Goal: Task Accomplishment & Management: Use online tool/utility

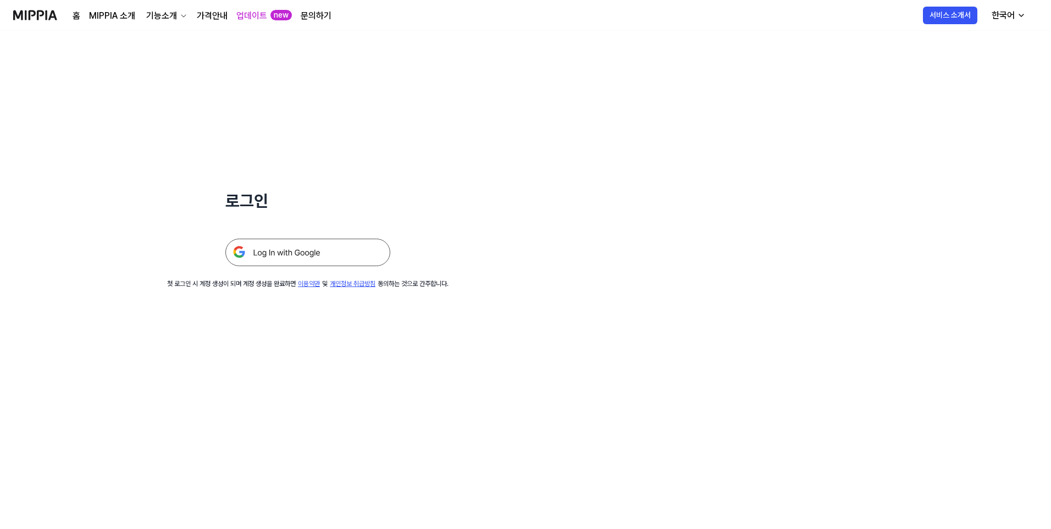
click at [265, 247] on img at bounding box center [307, 251] width 165 height 27
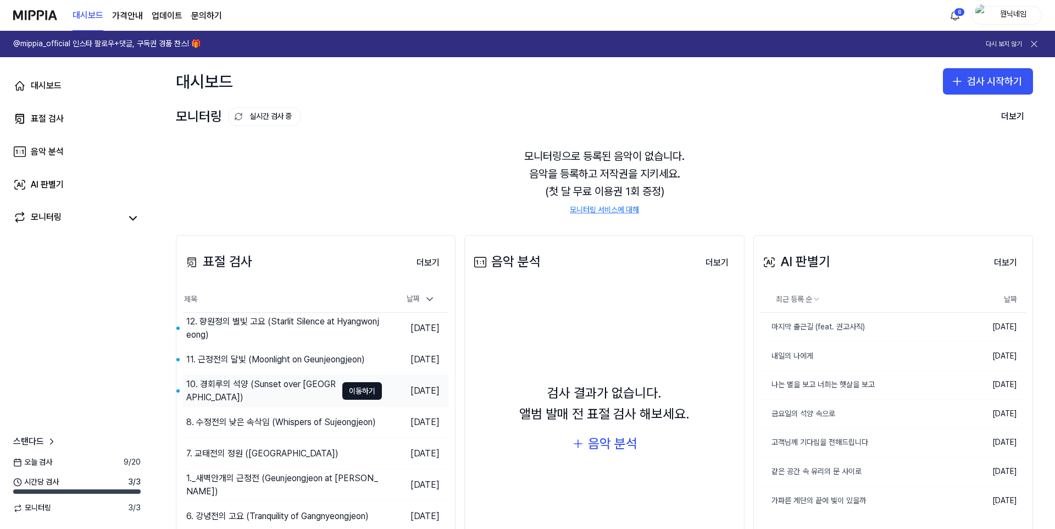
click at [229, 407] on div "8. 수정전의 낮은 속삭임 (Whispers of Sujeongjeon)" at bounding box center [282, 422] width 199 height 31
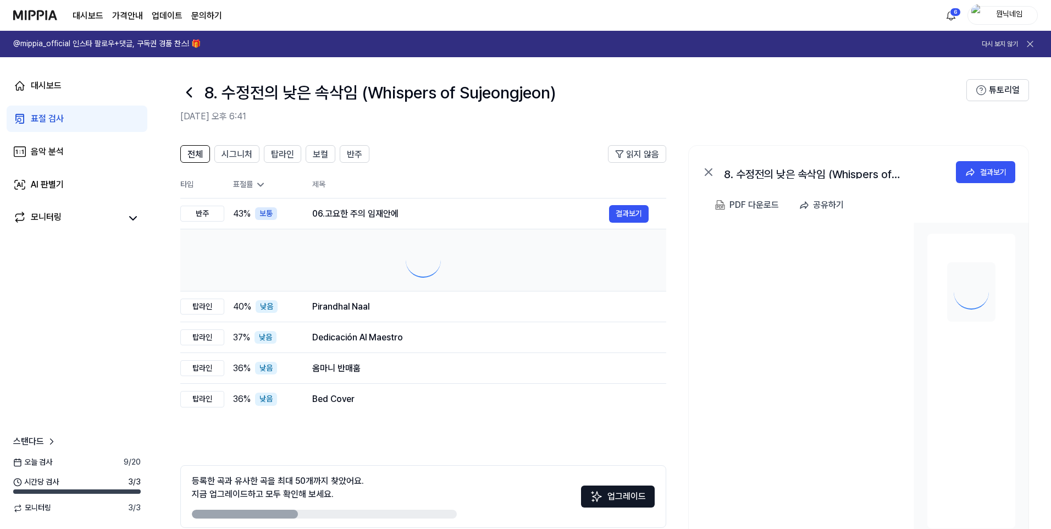
click at [234, 385] on tbody "반주 43 % 보통 06.고요한 주의 임재안에 결과보기 탑라인 40 % 낮음 Pirandhal Naal 결과보기 탑라인 37 % 낮음 Dedi…" at bounding box center [423, 306] width 486 height 216
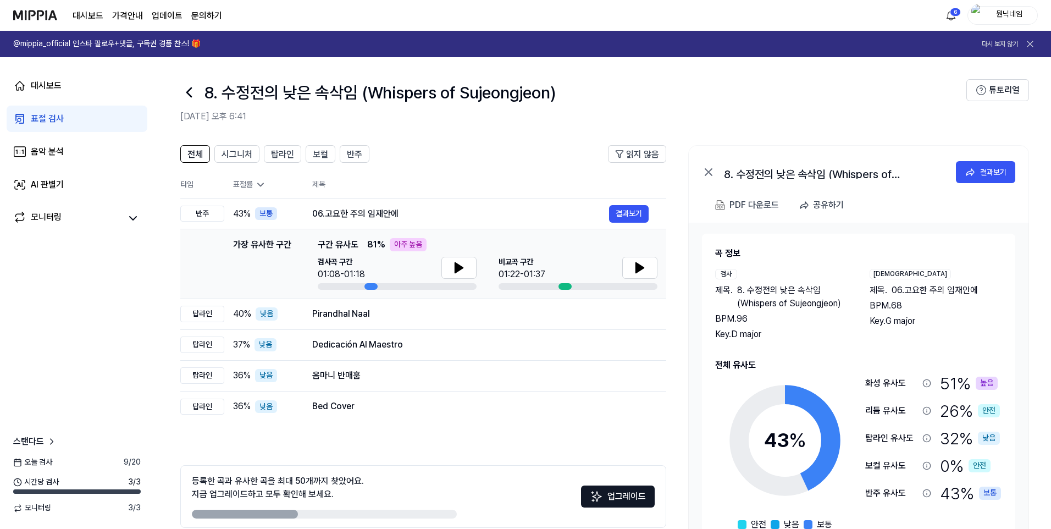
click at [189, 91] on icon at bounding box center [189, 93] width 18 height 18
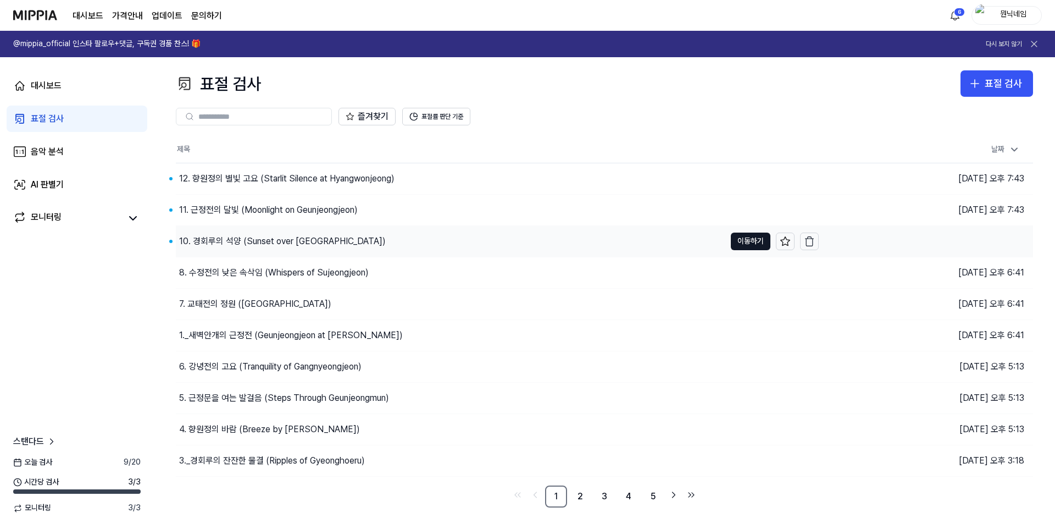
click at [239, 229] on div "10. 경회루의 석양 (Sunset over [GEOGRAPHIC_DATA])" at bounding box center [451, 241] width 550 height 31
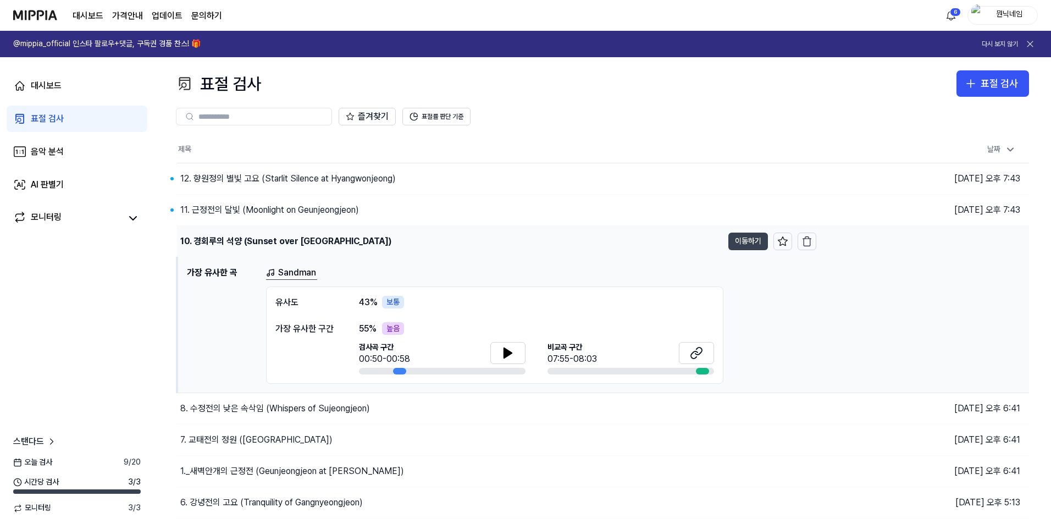
click at [739, 244] on button "이동하기" at bounding box center [748, 241] width 40 height 18
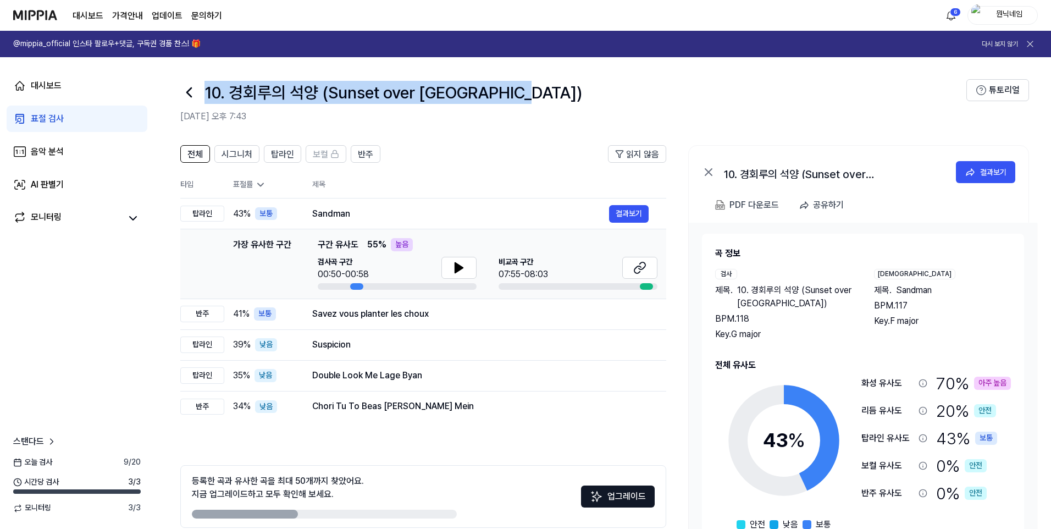
drag, startPoint x: 208, startPoint y: 90, endPoint x: 536, endPoint y: 91, distance: 328.1
click at [536, 91] on div "10. 경회루의 석양 (Sunset over [GEOGRAPHIC_DATA])" at bounding box center [573, 92] width 786 height 26
copy h1 "10. 경회루의 석양 (Sunset over [GEOGRAPHIC_DATA])"
click at [628, 212] on button "결과보기" at bounding box center [629, 214] width 40 height 18
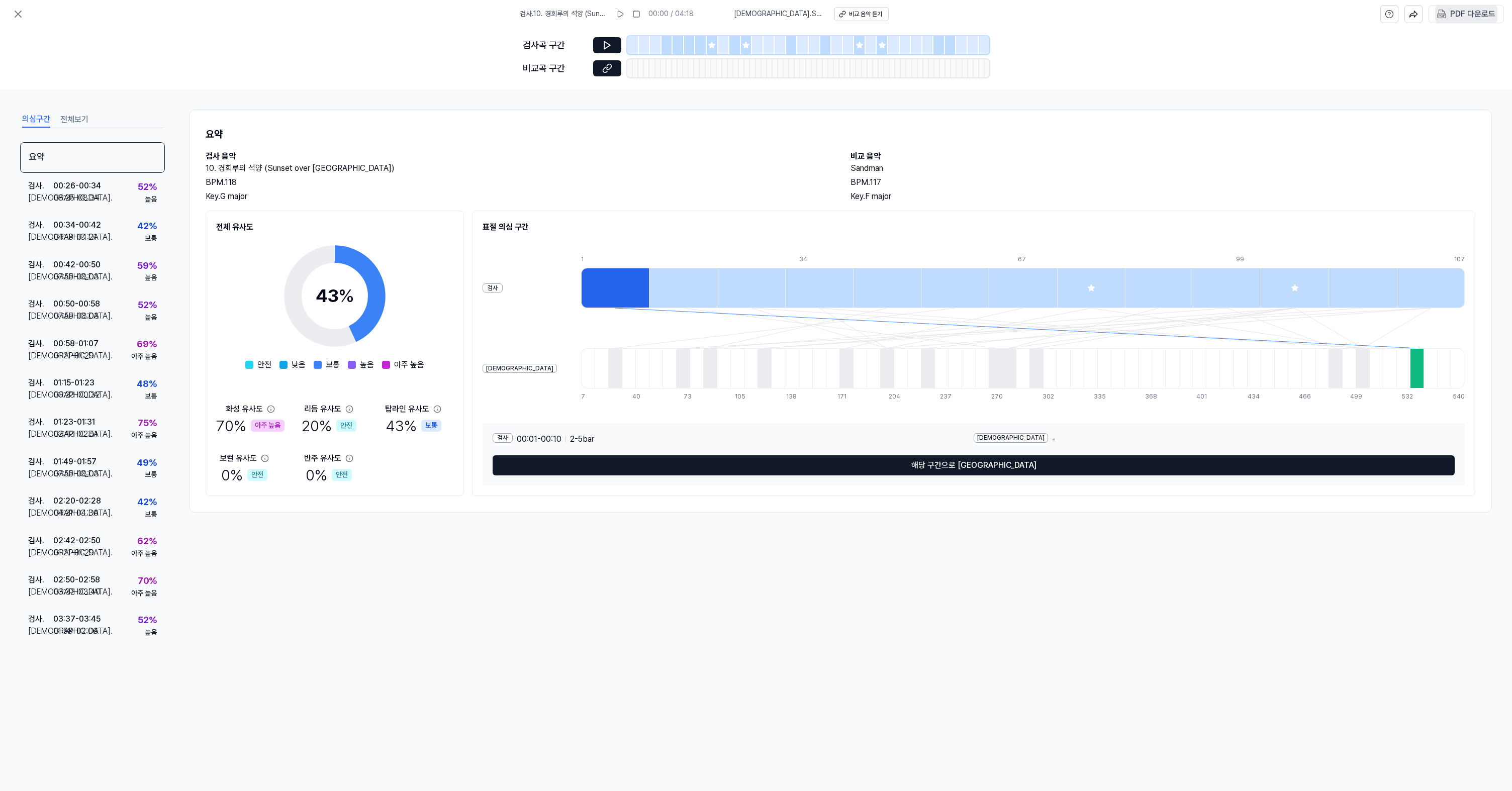
click at [965, 12] on div "PDF 다운로드" at bounding box center [1472, 14] width 45 height 13
click at [19, 18] on icon at bounding box center [17, 14] width 12 height 12
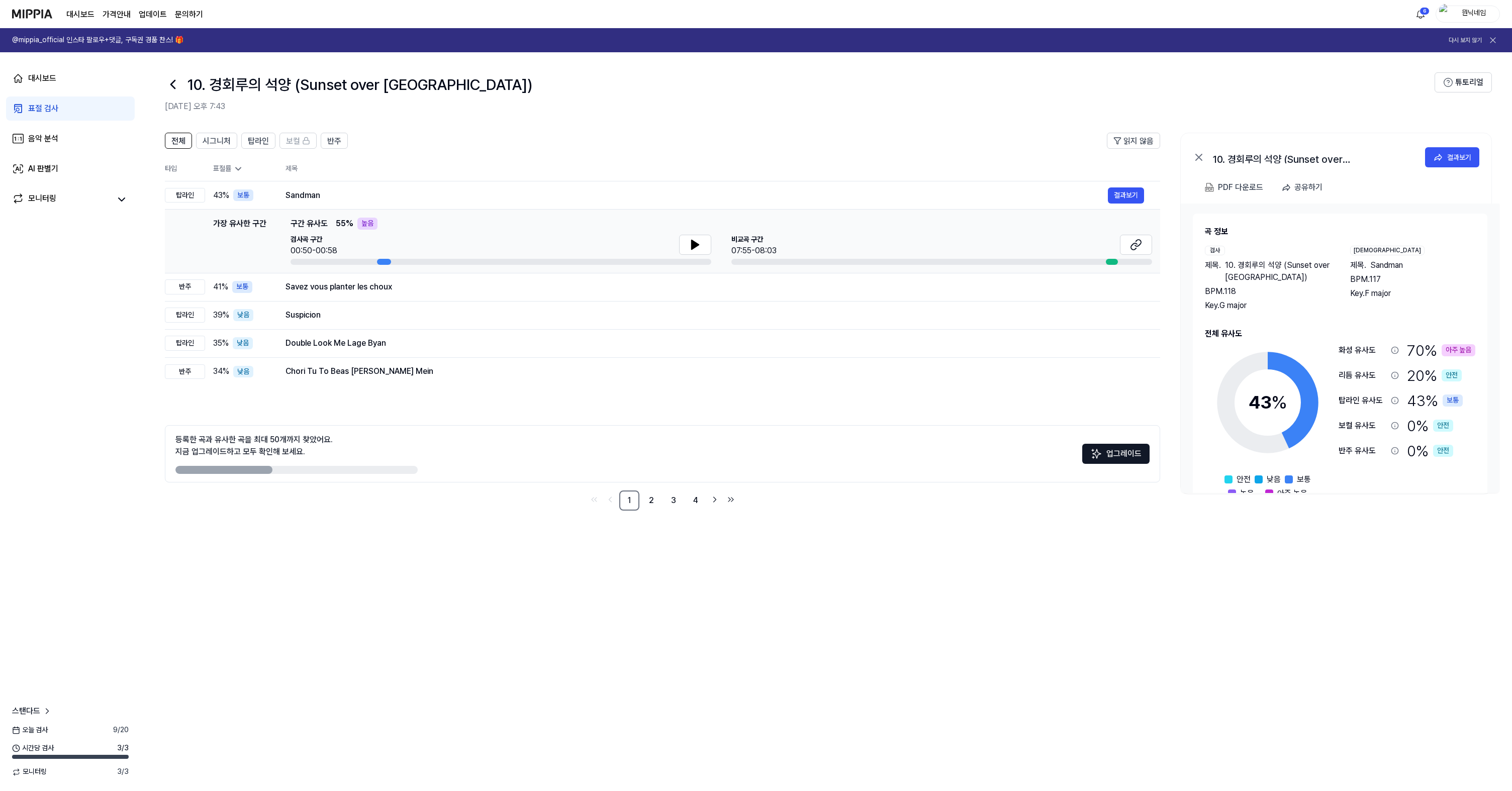
click at [175, 81] on icon at bounding box center [173, 85] width 16 height 16
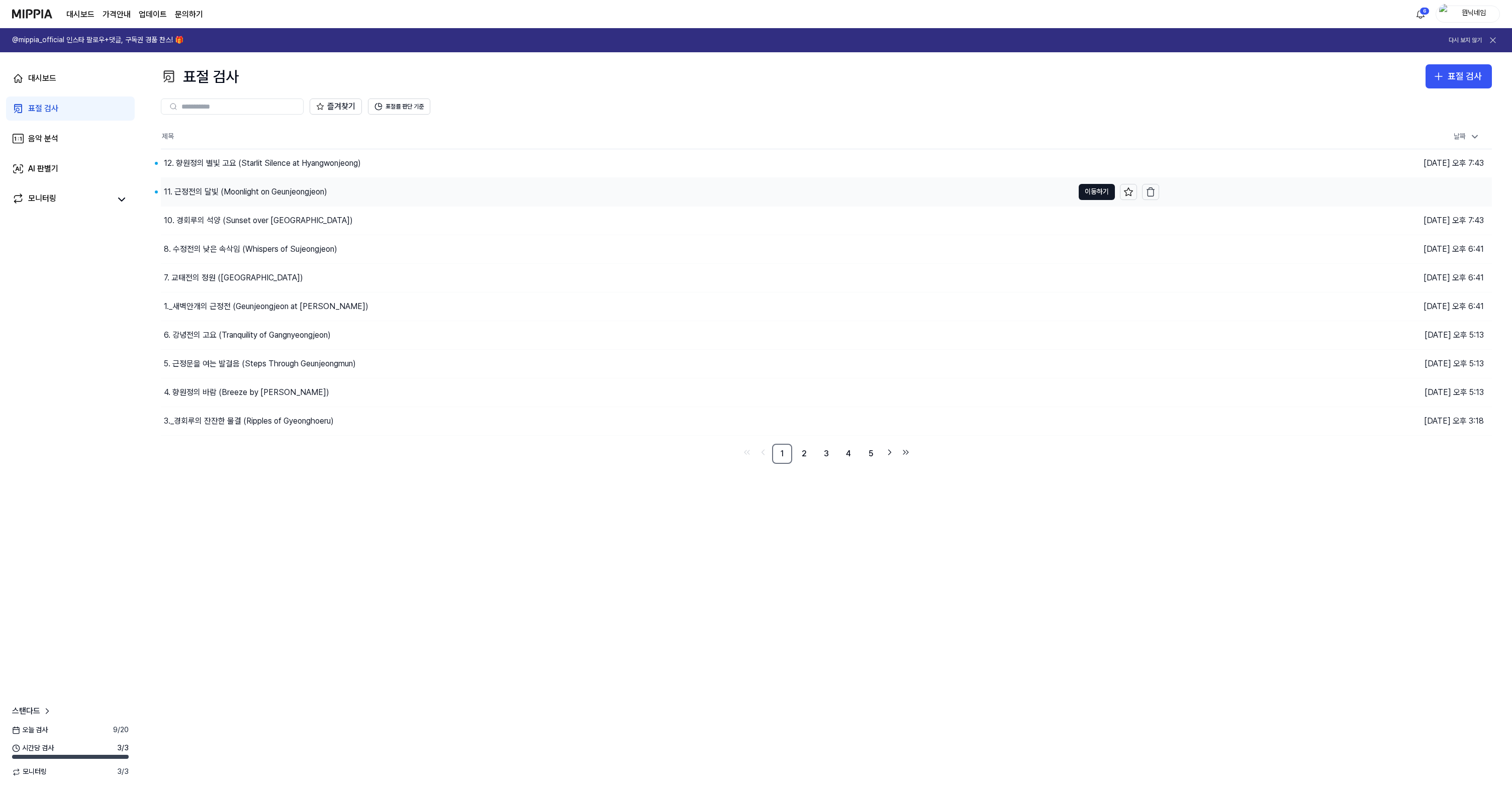
click at [228, 187] on div "11. 근정전의 달빛 (Moonlight on Geunjeongjeon)" at bounding box center [245, 191] width 164 height 12
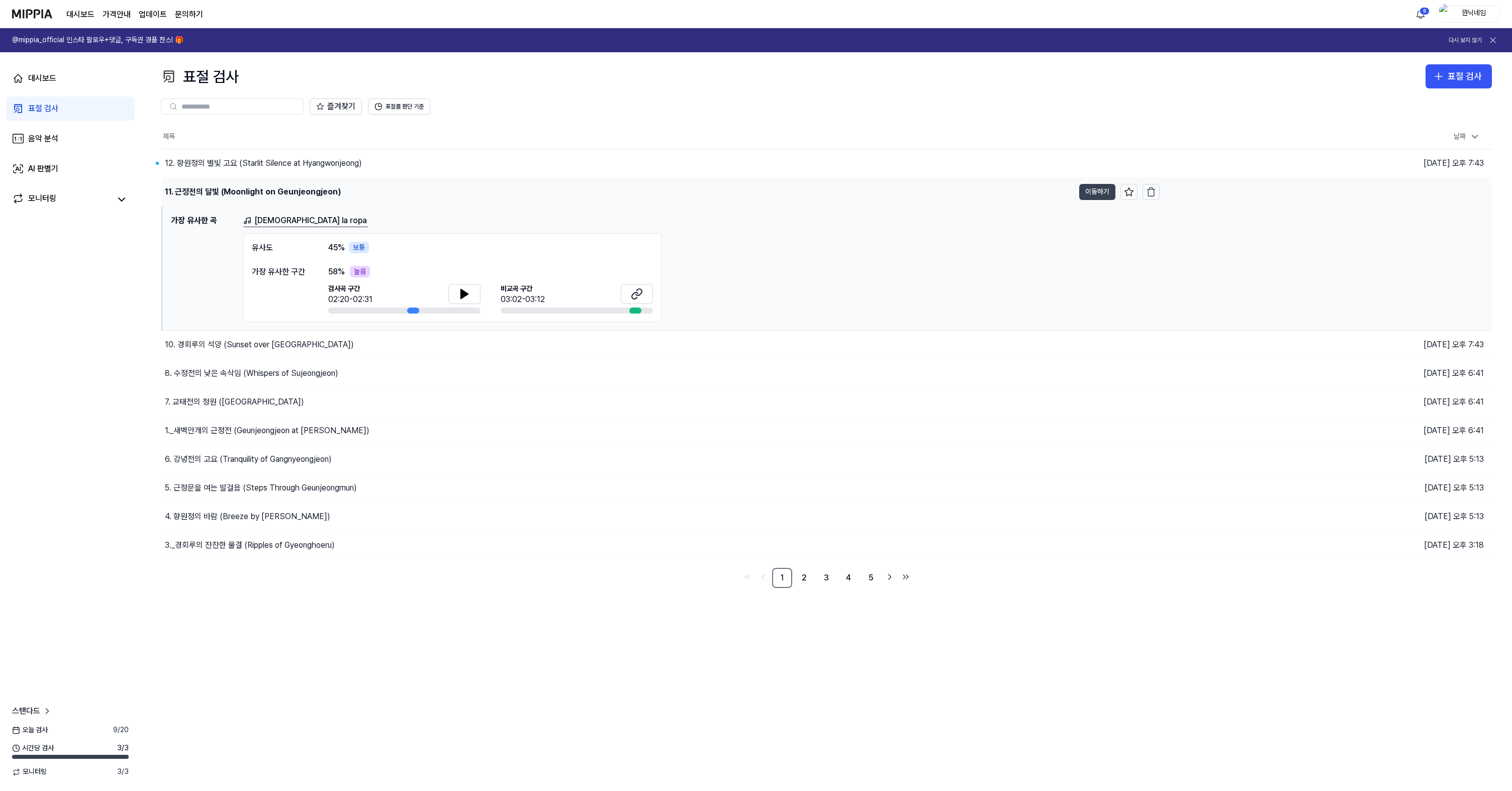
click at [965, 191] on button "이동하기" at bounding box center [1098, 192] width 37 height 16
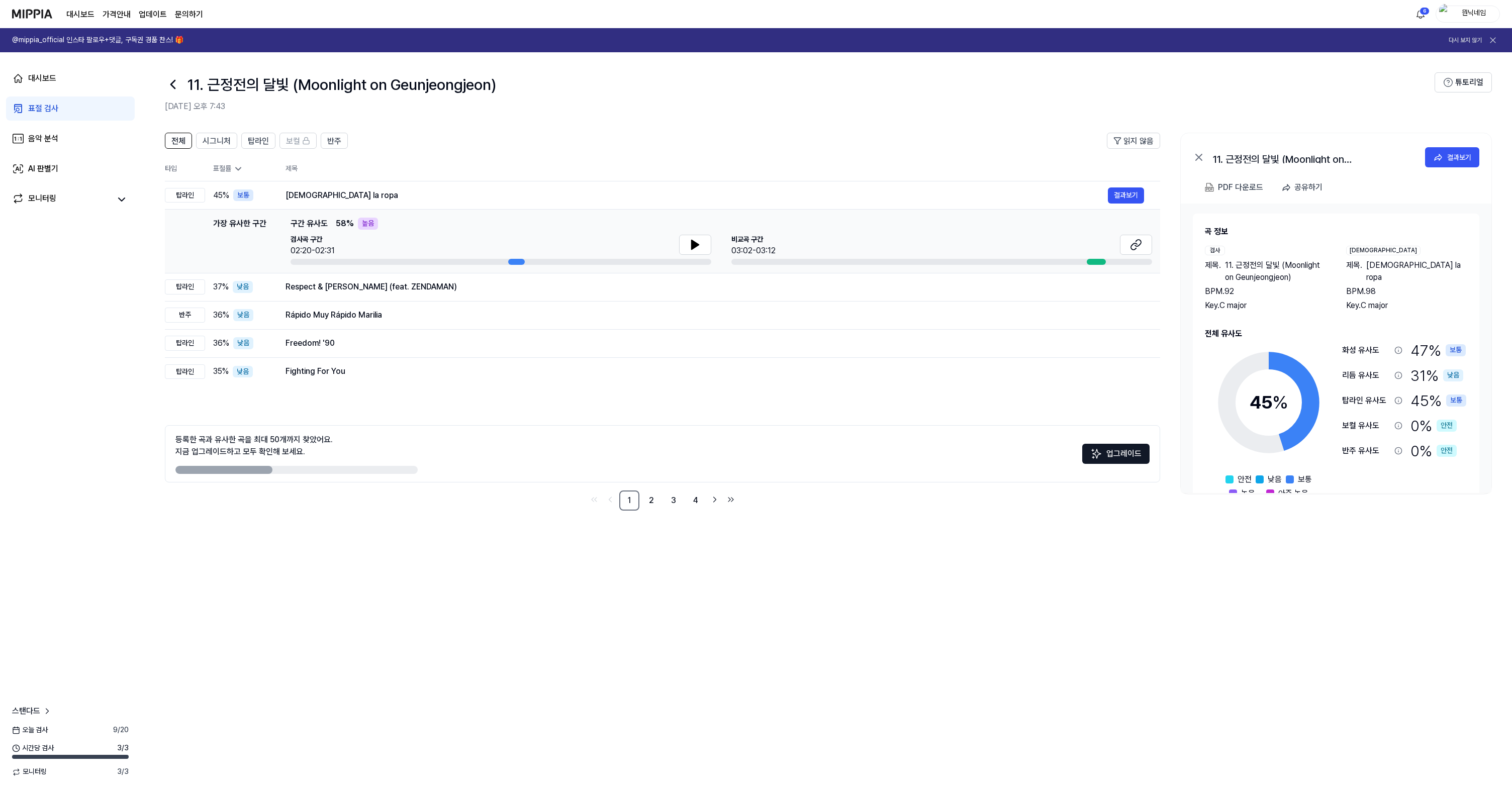
drag, startPoint x: 190, startPoint y: 88, endPoint x: 550, endPoint y: 94, distance: 360.0
click at [550, 94] on div "11. 근정전의 달빛 (Moonlight on Geunjeongjeon)" at bounding box center [799, 84] width 1270 height 24
drag, startPoint x: 501, startPoint y: 86, endPoint x: 184, endPoint y: 83, distance: 317.0
click at [184, 83] on div "11. 근정전의 달빛 (Moonlight on Geunjeongjeon)" at bounding box center [799, 84] width 1270 height 24
copy h1 "11. 근정전의 달빛 (Moonlight on Geunjeongjeon)"
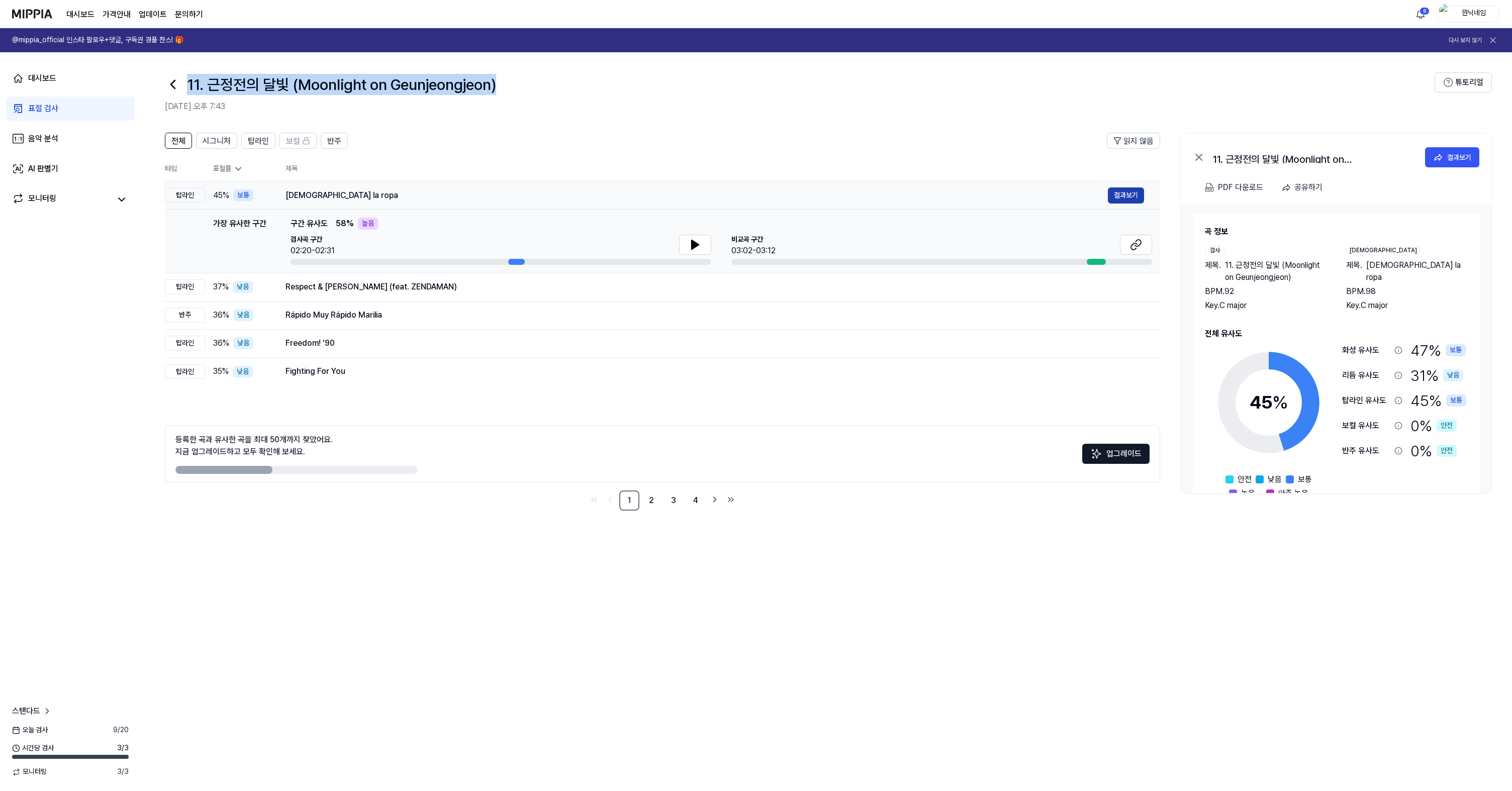
click at [965, 189] on button "결과보기" at bounding box center [1126, 196] width 37 height 16
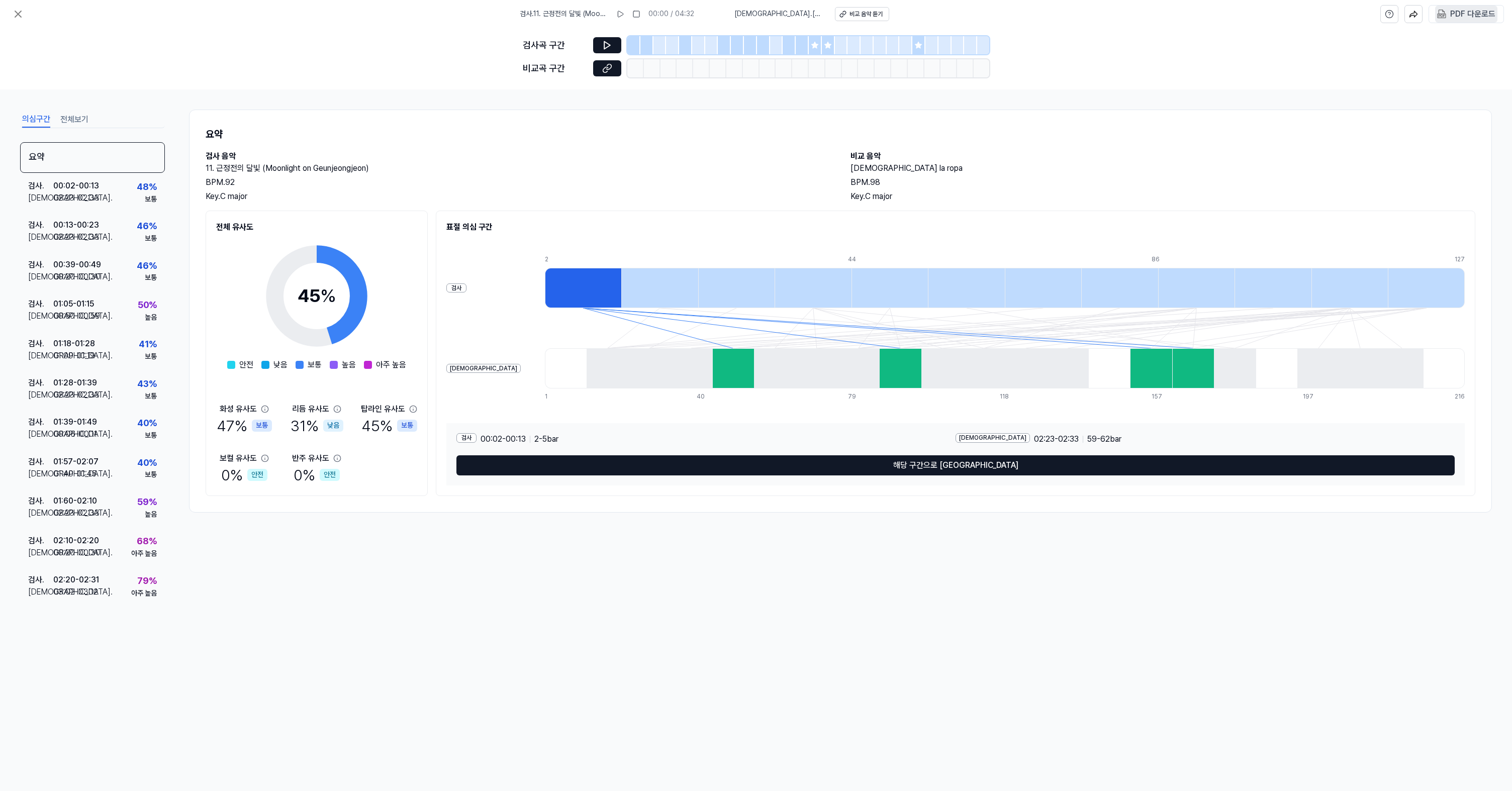
click at [965, 12] on div "PDF 다운로드" at bounding box center [1472, 14] width 45 height 13
click at [14, 14] on icon at bounding box center [17, 14] width 12 height 12
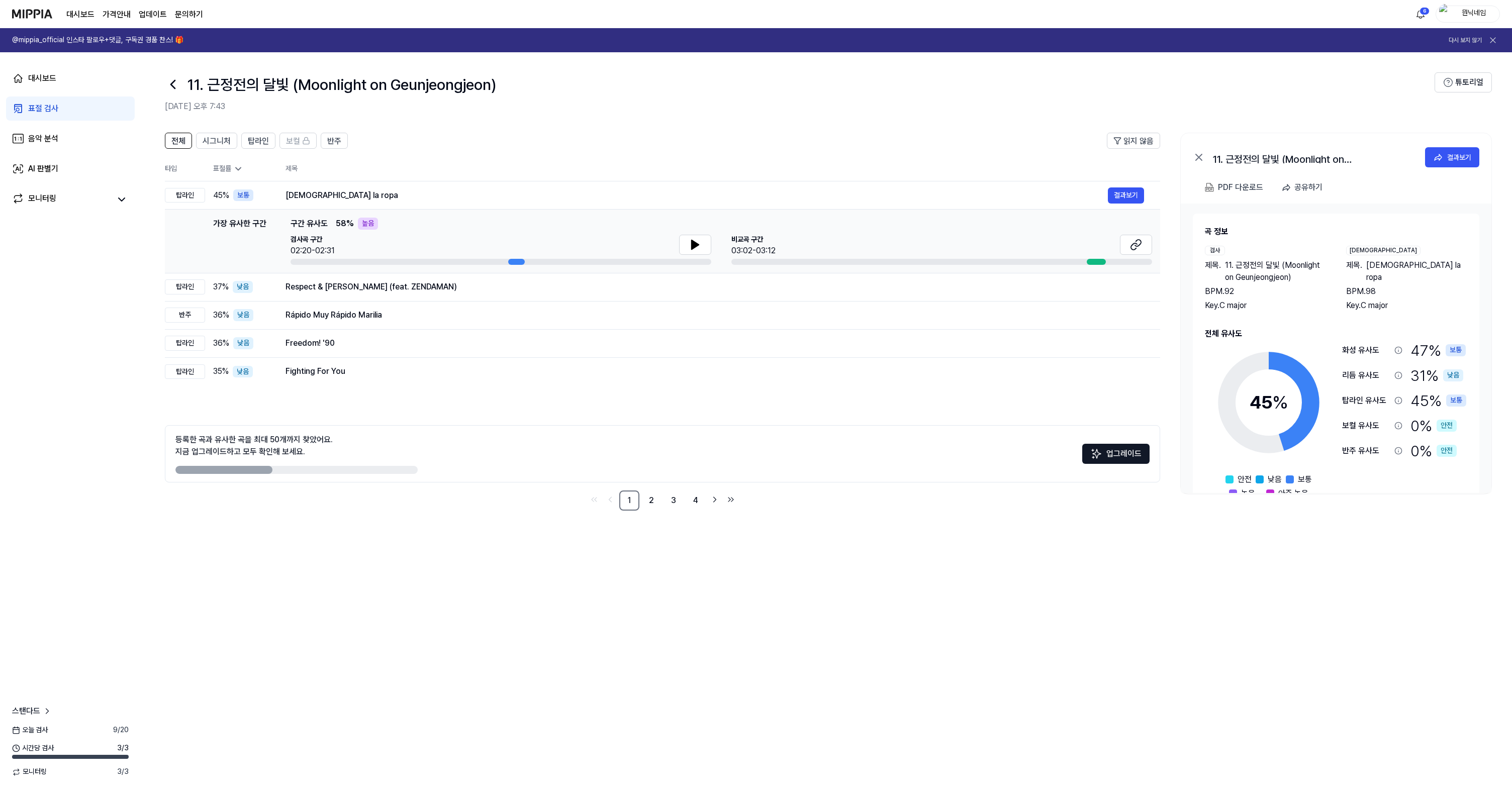
click at [176, 89] on icon at bounding box center [173, 85] width 16 height 16
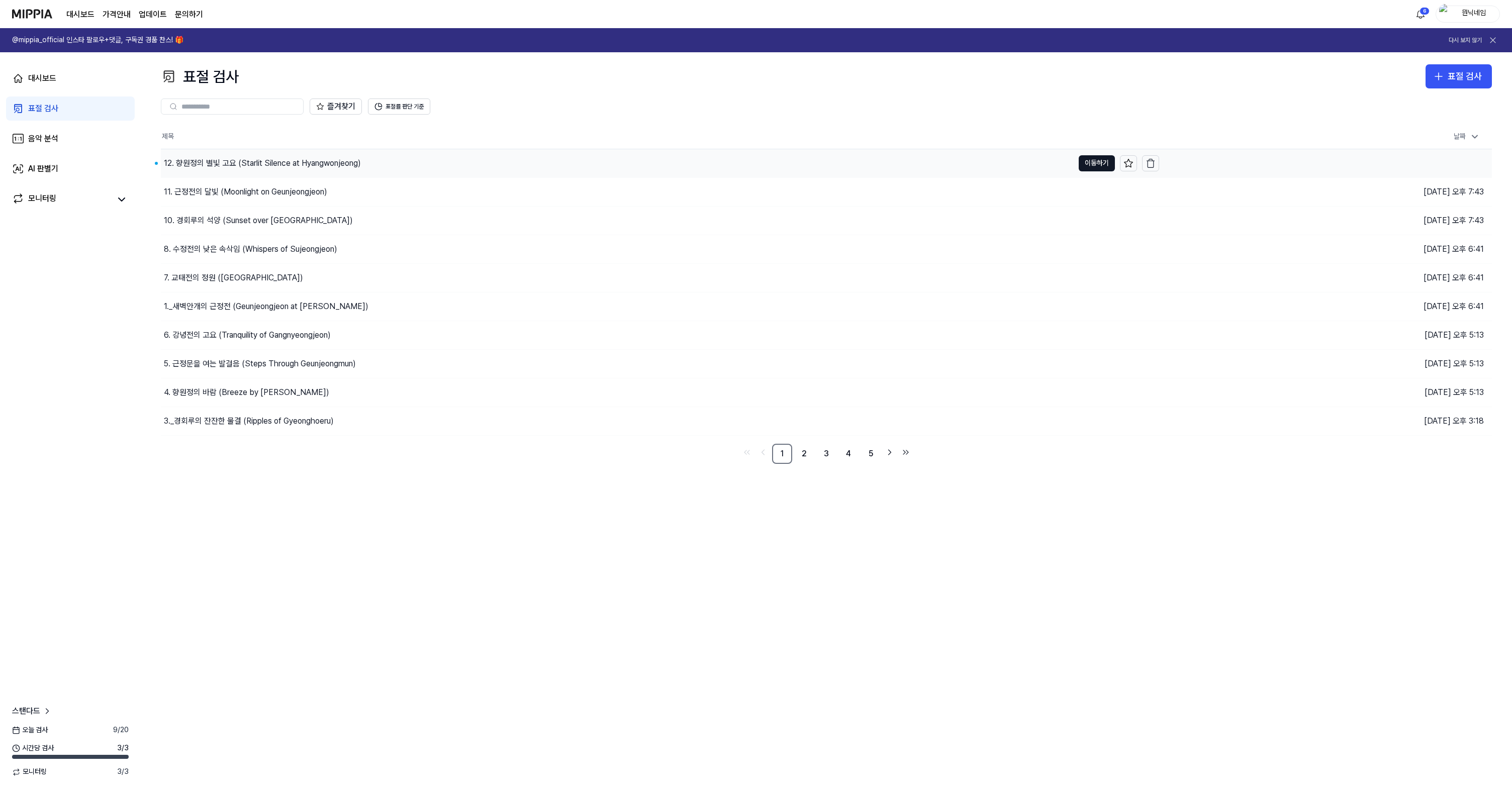
click at [228, 160] on div "12. 향원정의 별빛 고요 (Starlit Silence at Hyangwonjeong)" at bounding box center [262, 163] width 197 height 12
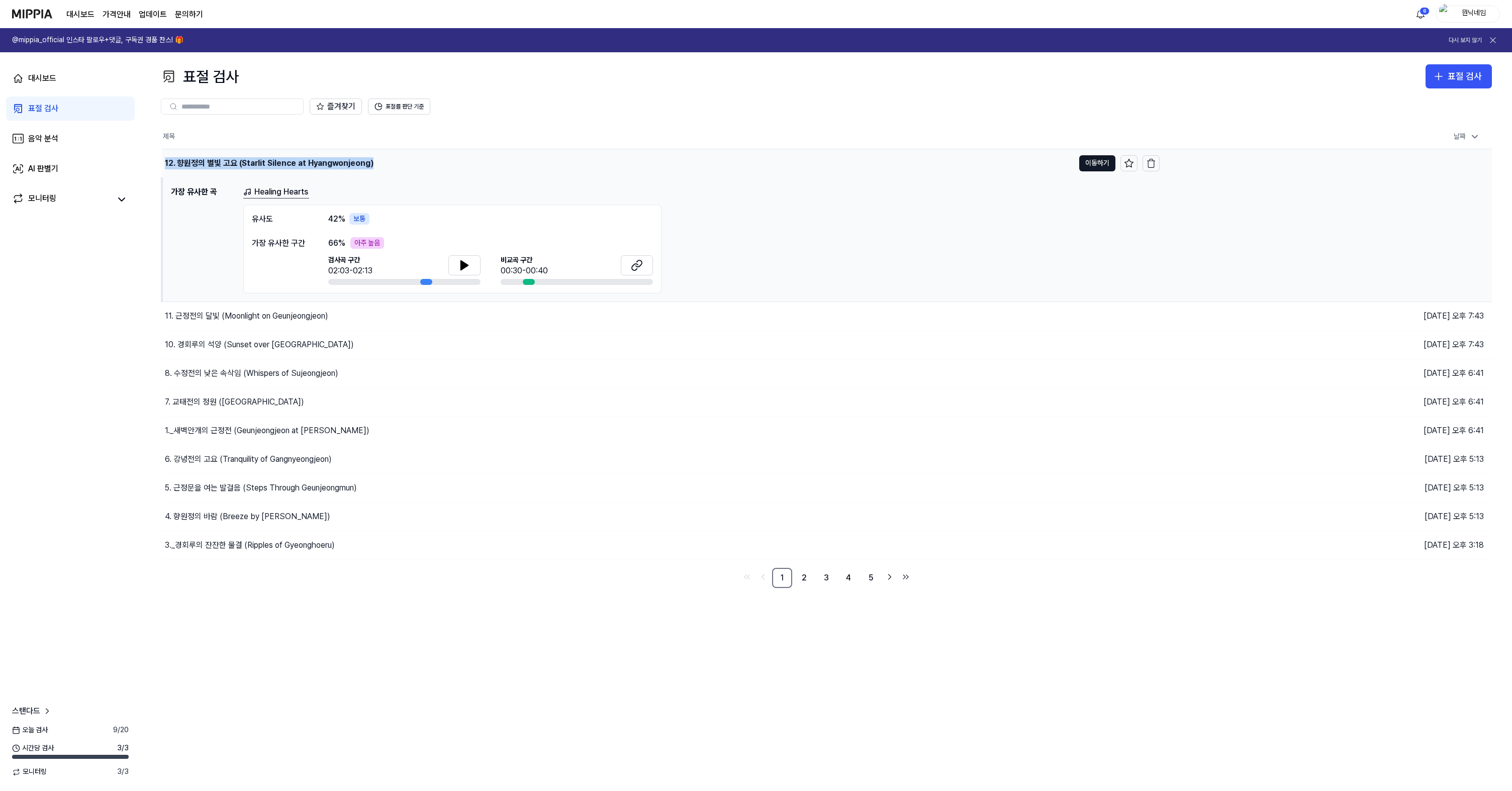
drag, startPoint x: 371, startPoint y: 166, endPoint x: 165, endPoint y: 164, distance: 206.0
click at [165, 164] on div "12. 향원정의 별빛 고요 (Starlit Silence at Hyangwonjeong)" at bounding box center [617, 163] width 912 height 28
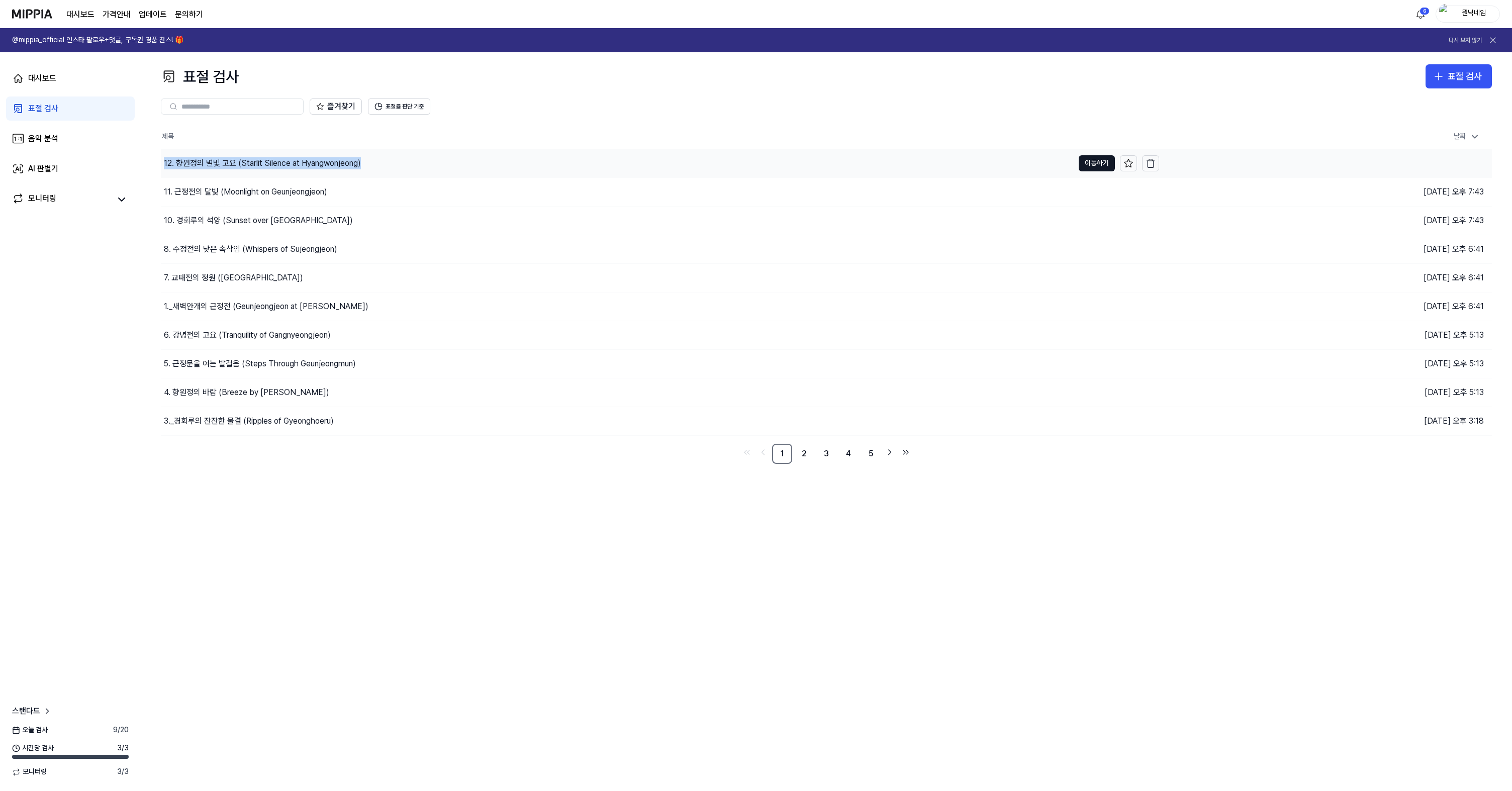
copy div "12. 향원정의 별빛 고요 (Starlit Silence at Hyangwonjeong)"
click at [417, 172] on div "12. 향원정의 별빛 고요 (Starlit Silence at Hyangwonjeong)" at bounding box center [617, 163] width 913 height 28
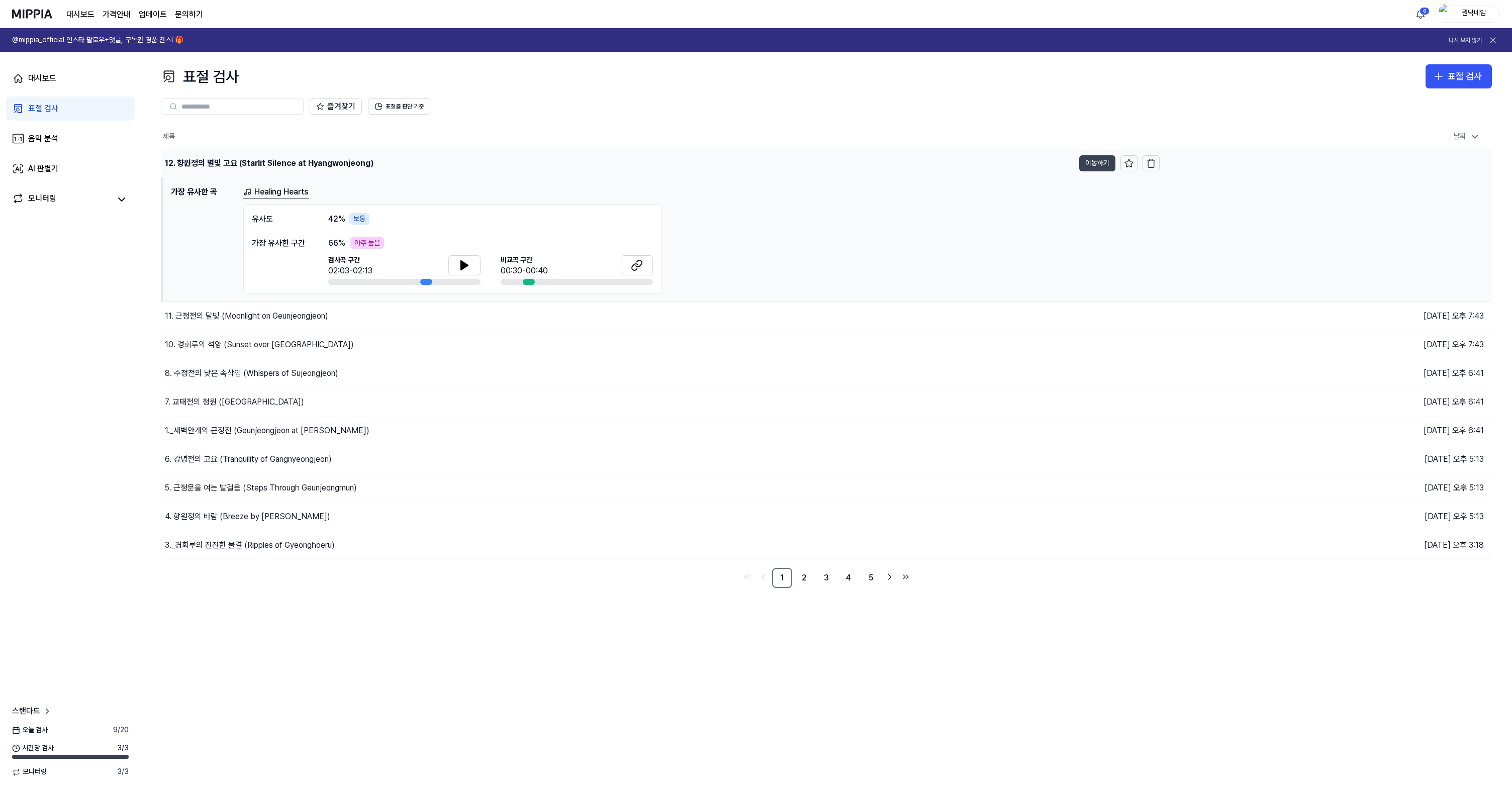
click at [965, 166] on button "이동하기" at bounding box center [1098, 164] width 37 height 16
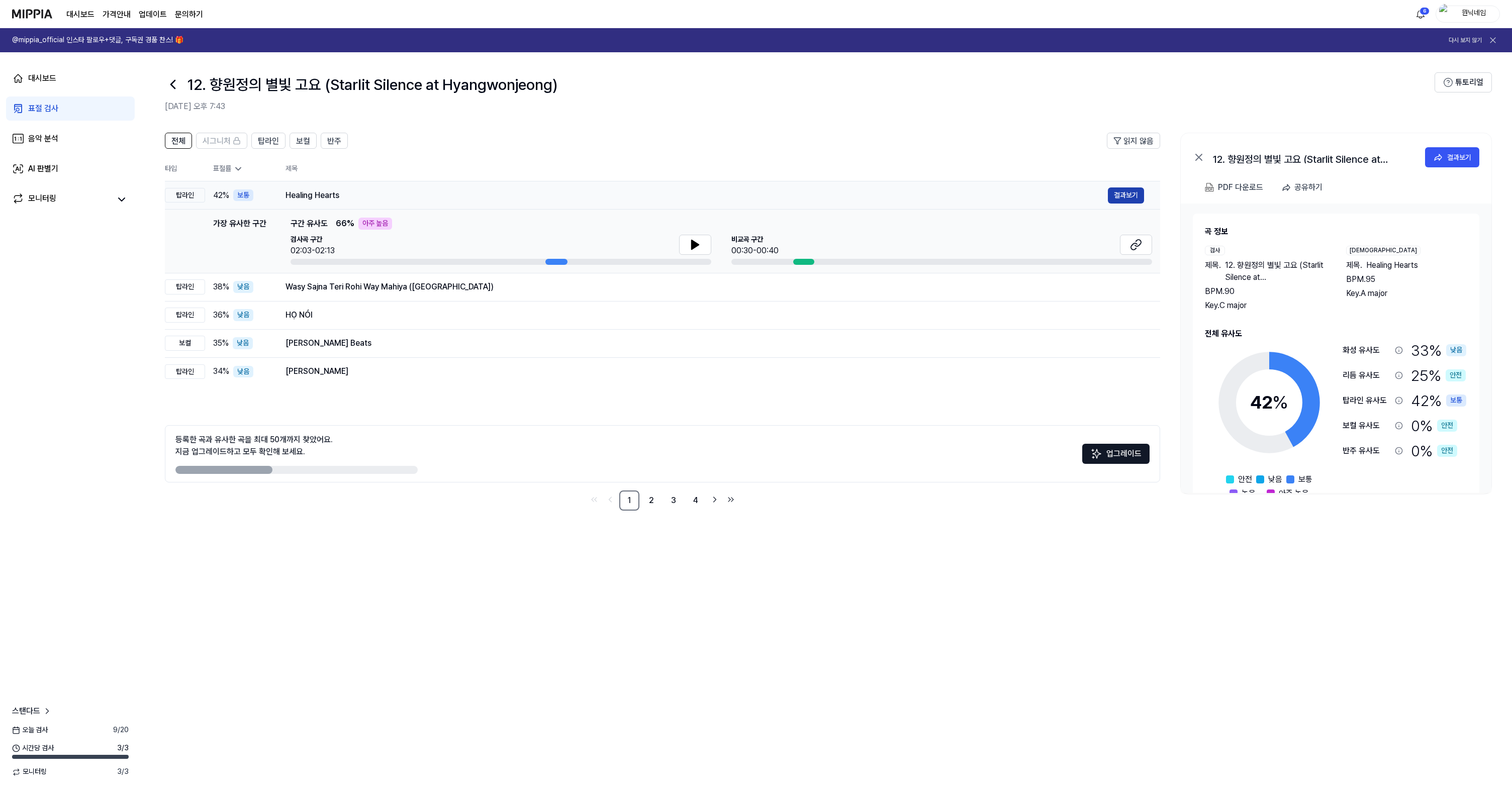
click at [965, 196] on button "결과보기" at bounding box center [1126, 196] width 37 height 16
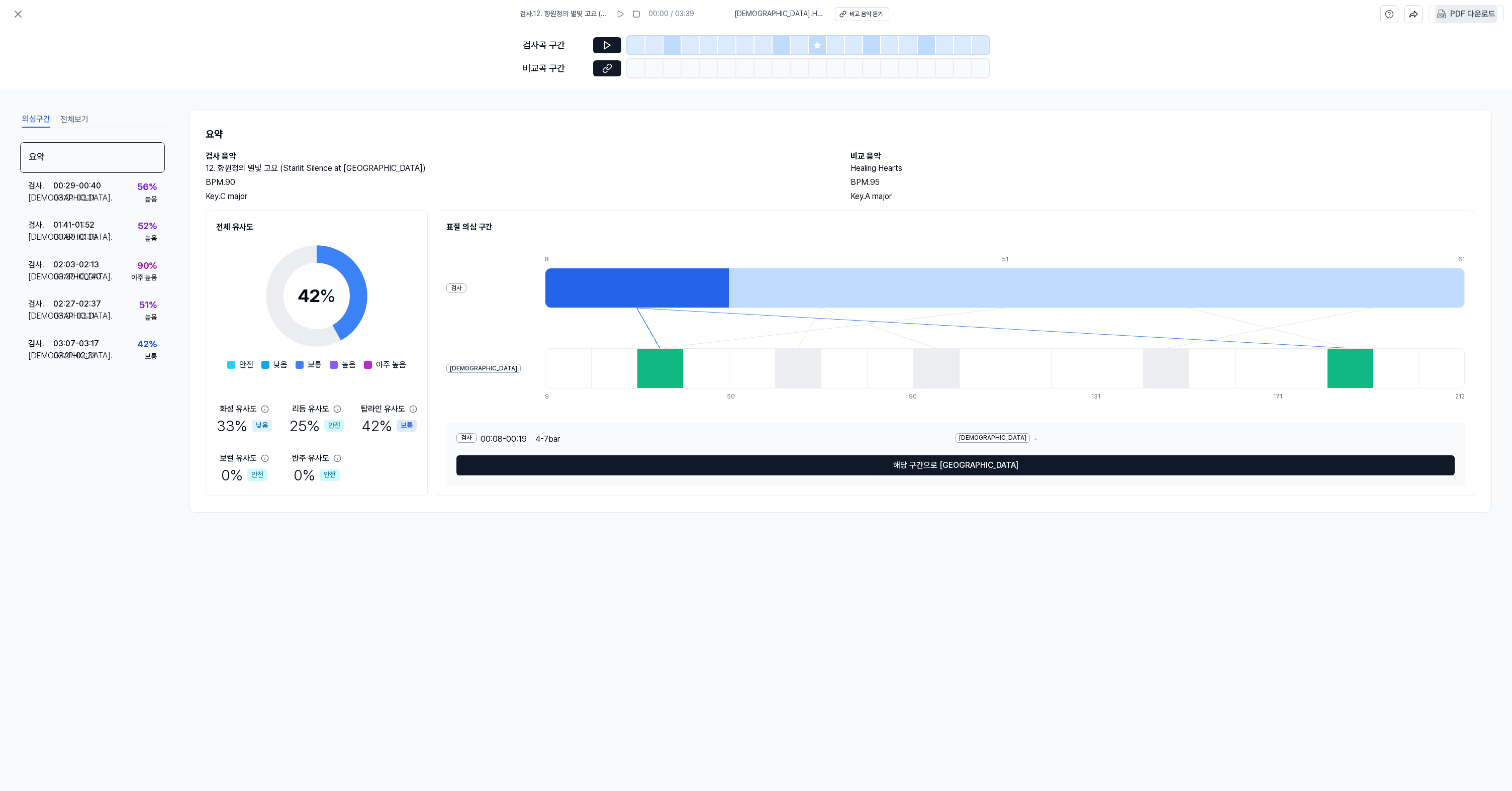
click at [965, 14] on div "PDF 다운로드" at bounding box center [1472, 14] width 45 height 13
click at [25, 18] on button at bounding box center [18, 14] width 20 height 20
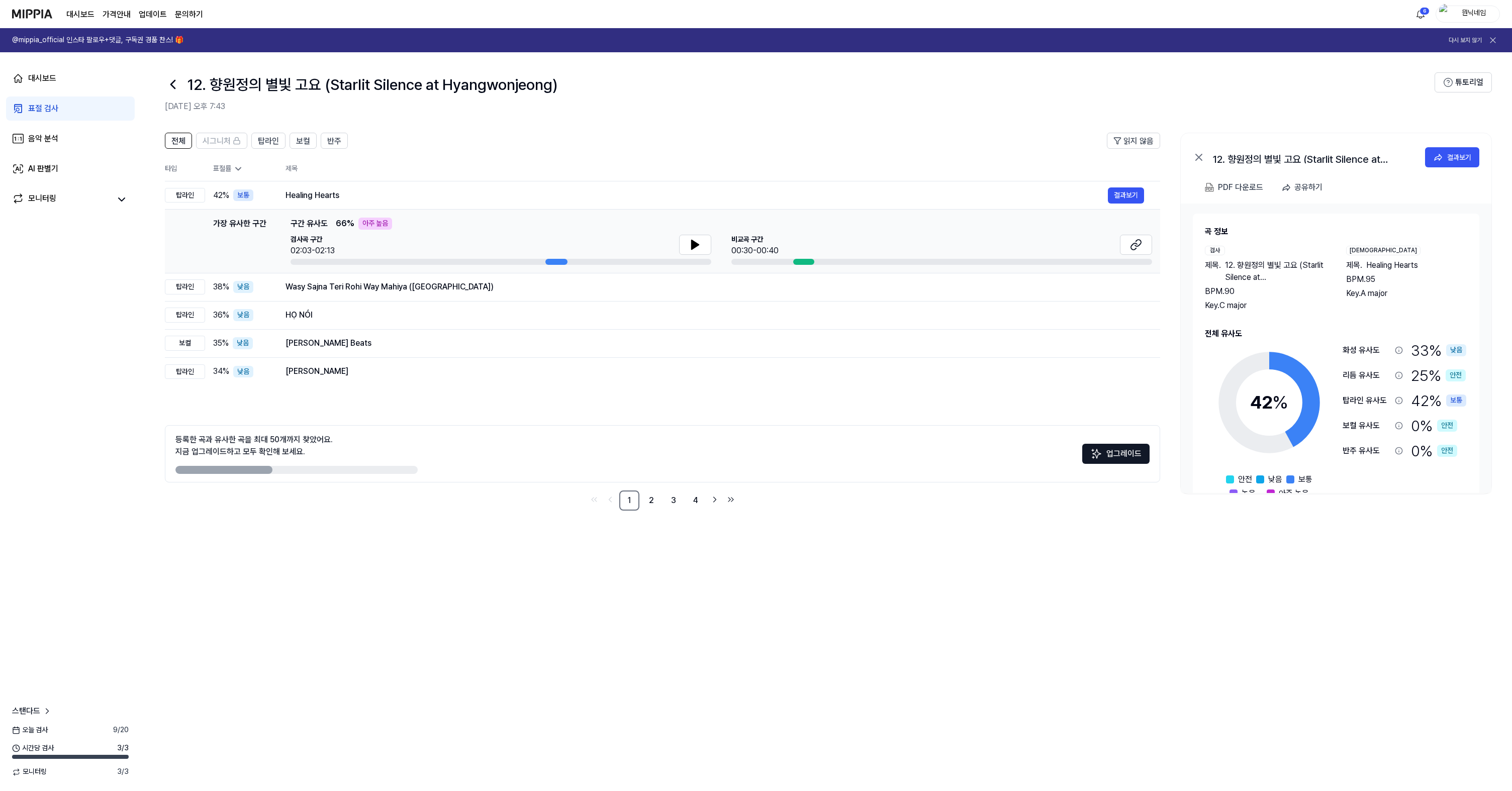
click at [177, 87] on icon at bounding box center [173, 85] width 16 height 16
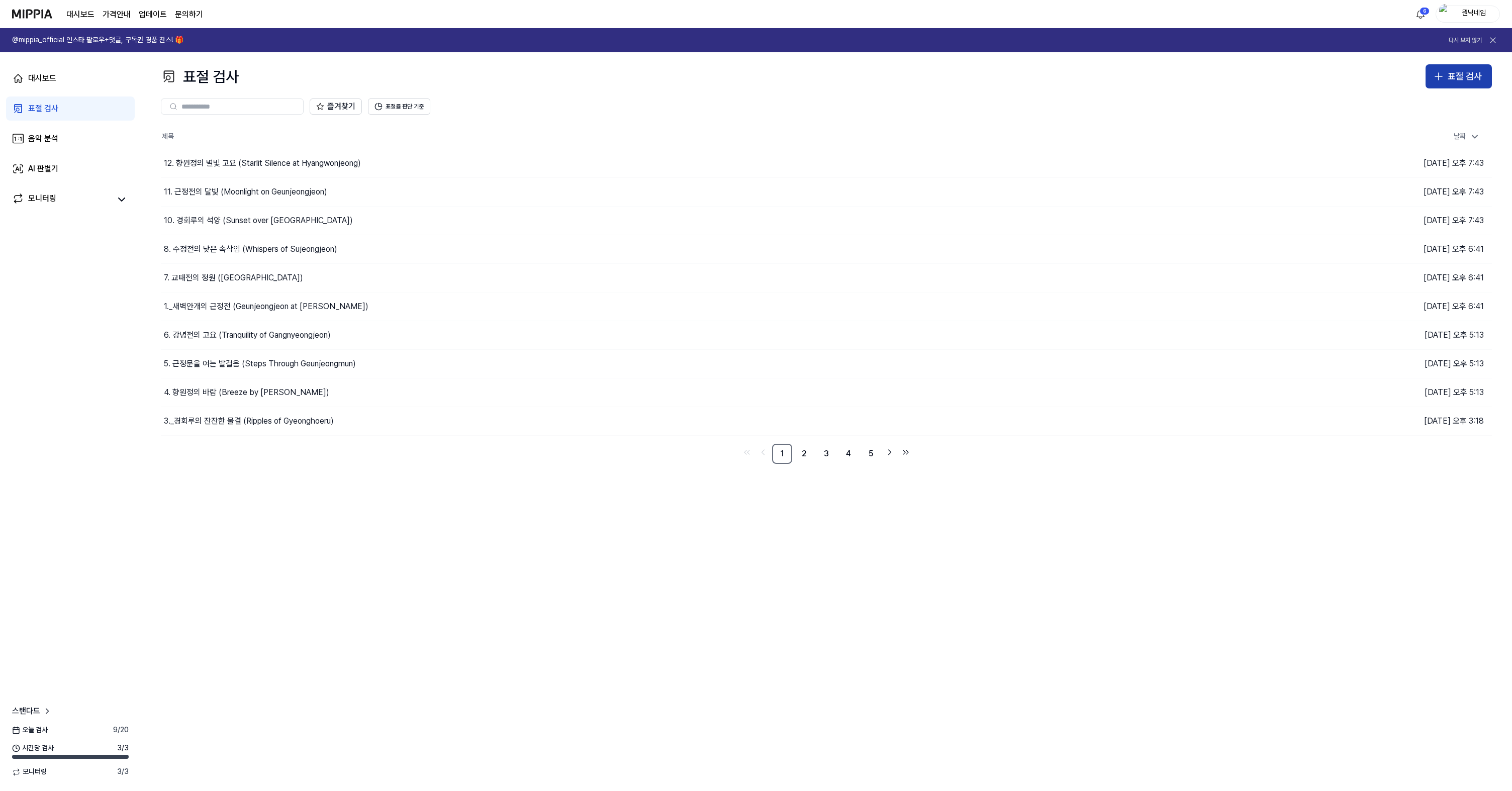
click at [965, 75] on div "표절 검사" at bounding box center [1464, 77] width 34 height 15
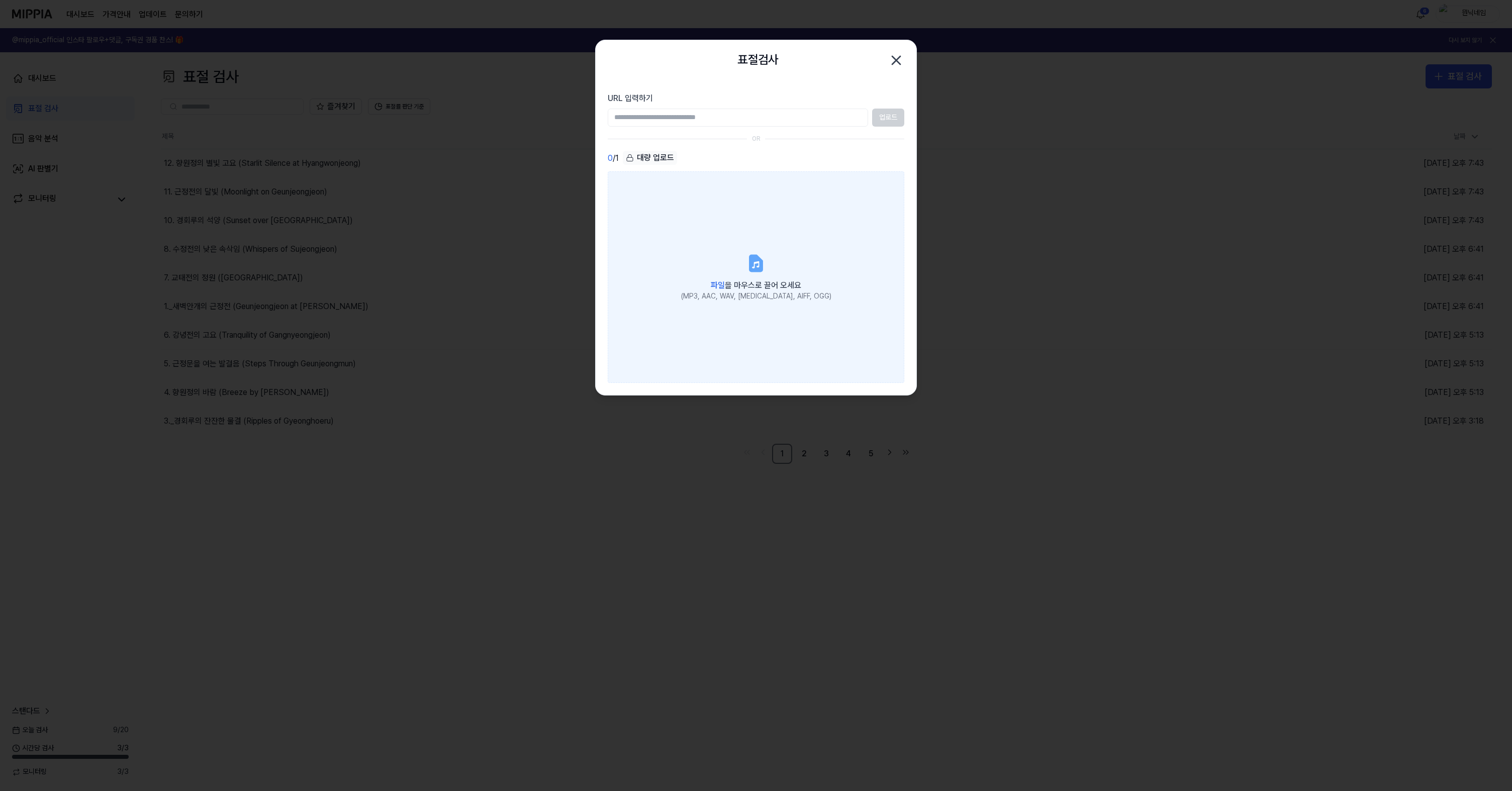
click at [800, 221] on label "파일 을 마우스로 끌어 오세요 (MP3, AAC, WAV, [MEDICAL_DATA], AIFF, OGG)" at bounding box center [756, 276] width 296 height 211
click at [0, 0] on input "파일 을 마우스로 끌어 오세요 (MP3, AAC, WAV, [MEDICAL_DATA], AIFF, OGG)" at bounding box center [0, 0] width 0 height 0
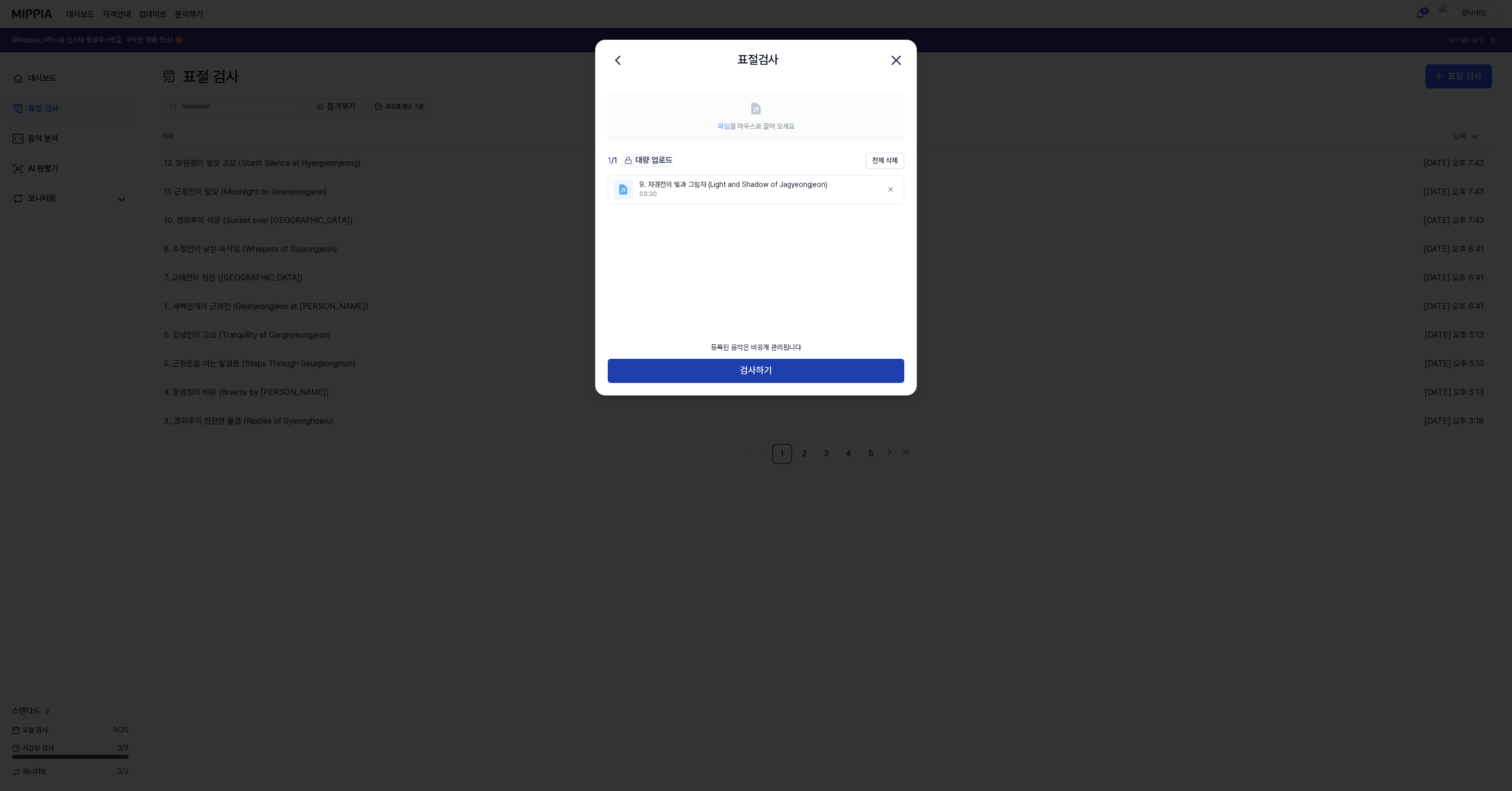
click at [782, 371] on button "검사하기" at bounding box center [756, 370] width 296 height 24
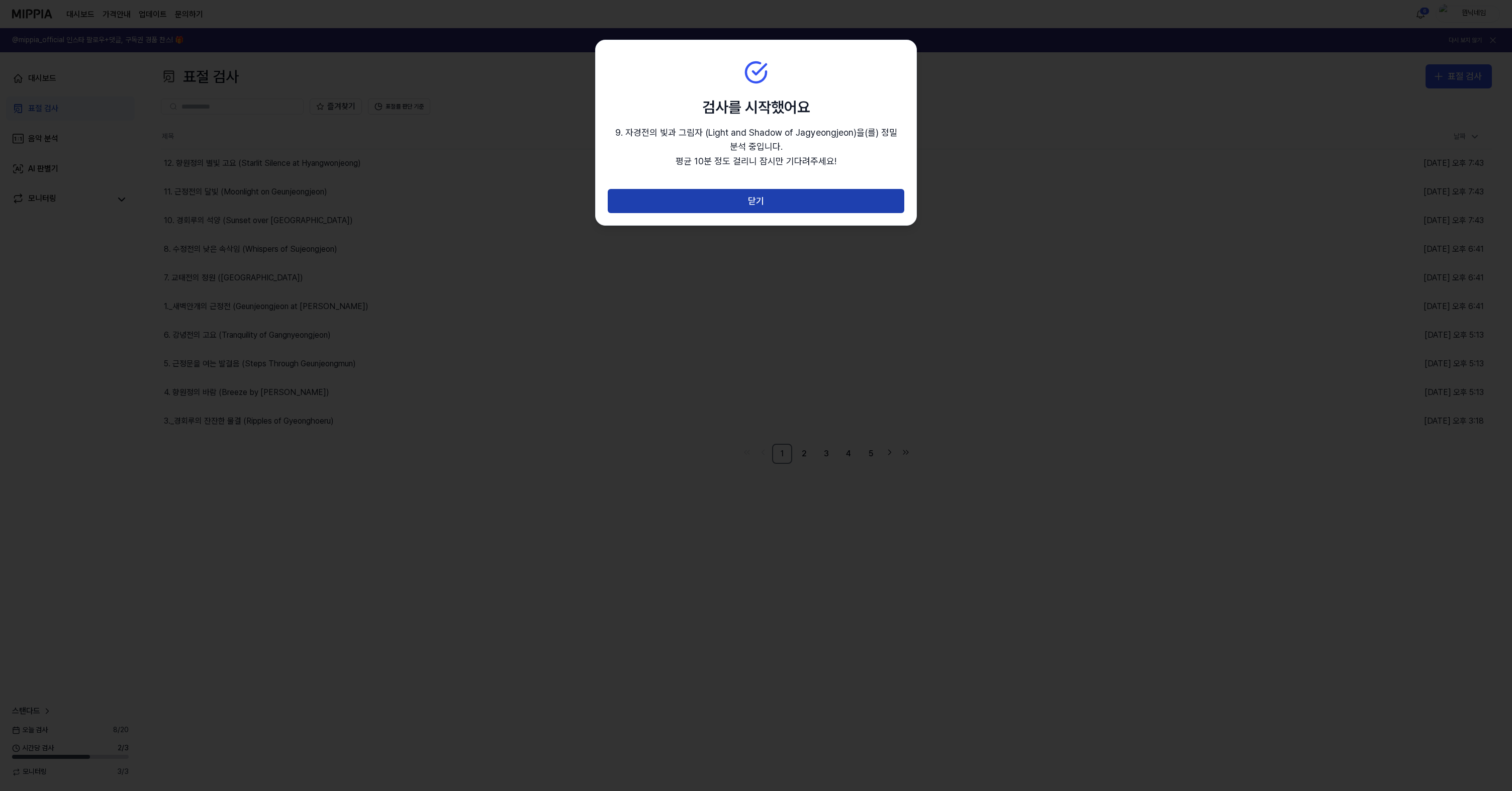
click at [762, 198] on button "닫기" at bounding box center [756, 201] width 296 height 24
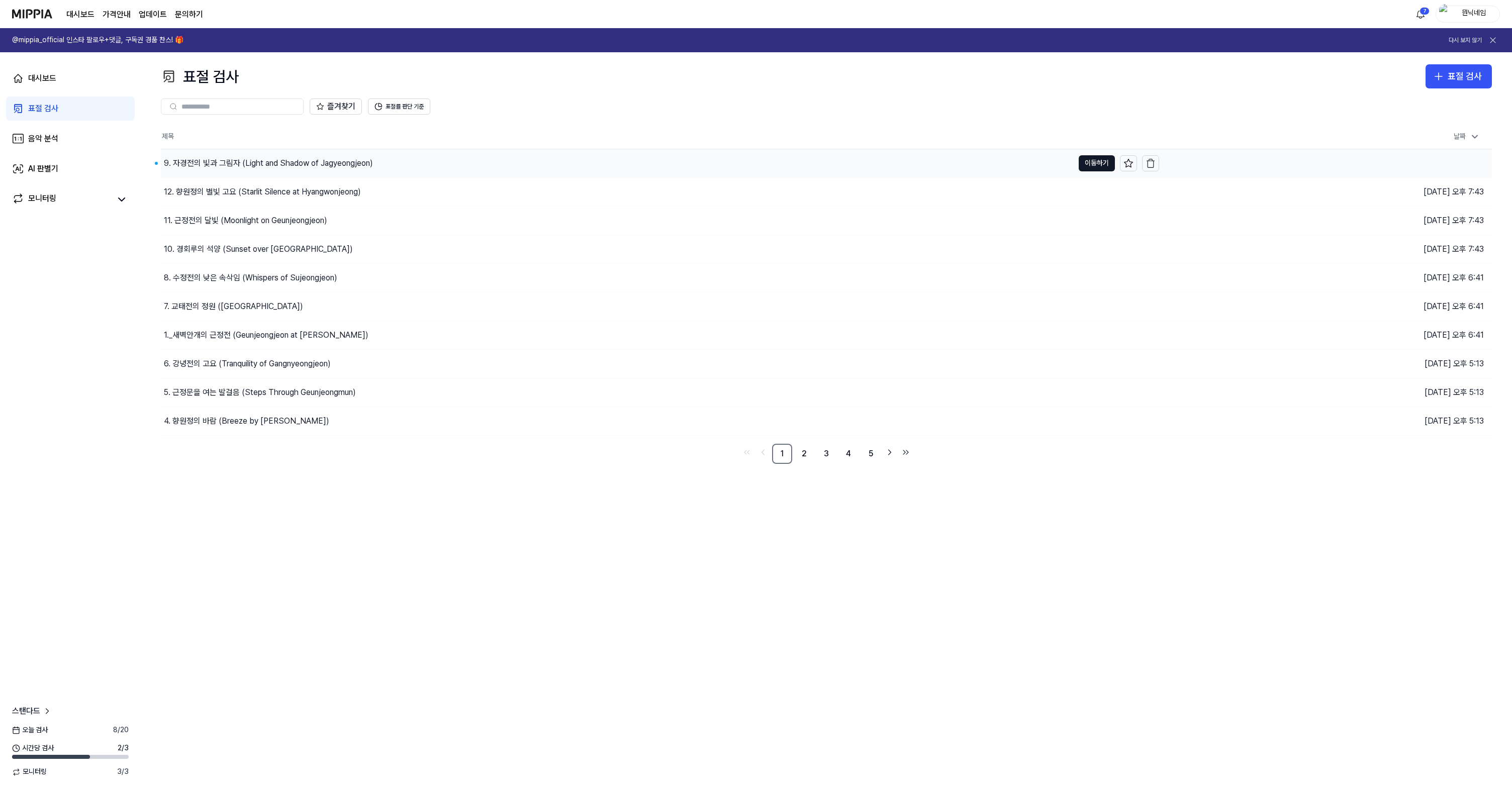
click at [257, 155] on div "9. 자경전의 빛과 그림자 (Light and Shadow of Jagyeongjeon)" at bounding box center [617, 163] width 913 height 28
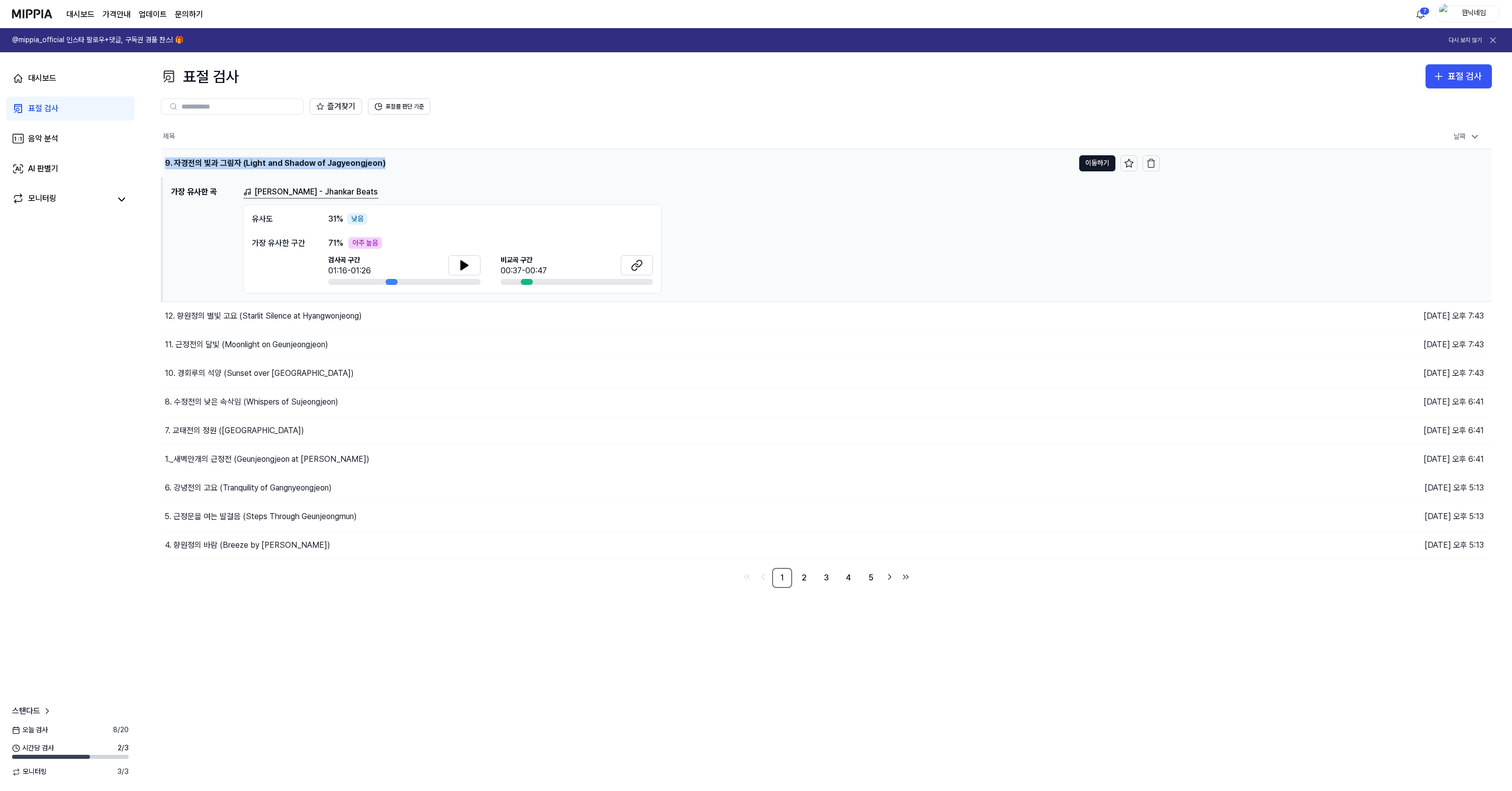
drag, startPoint x: 164, startPoint y: 163, endPoint x: 384, endPoint y: 159, distance: 220.0
click at [384, 159] on div "9. 자경전의 빛과 그림자 (Light and Shadow of Jagyeongjeon)" at bounding box center [617, 163] width 912 height 28
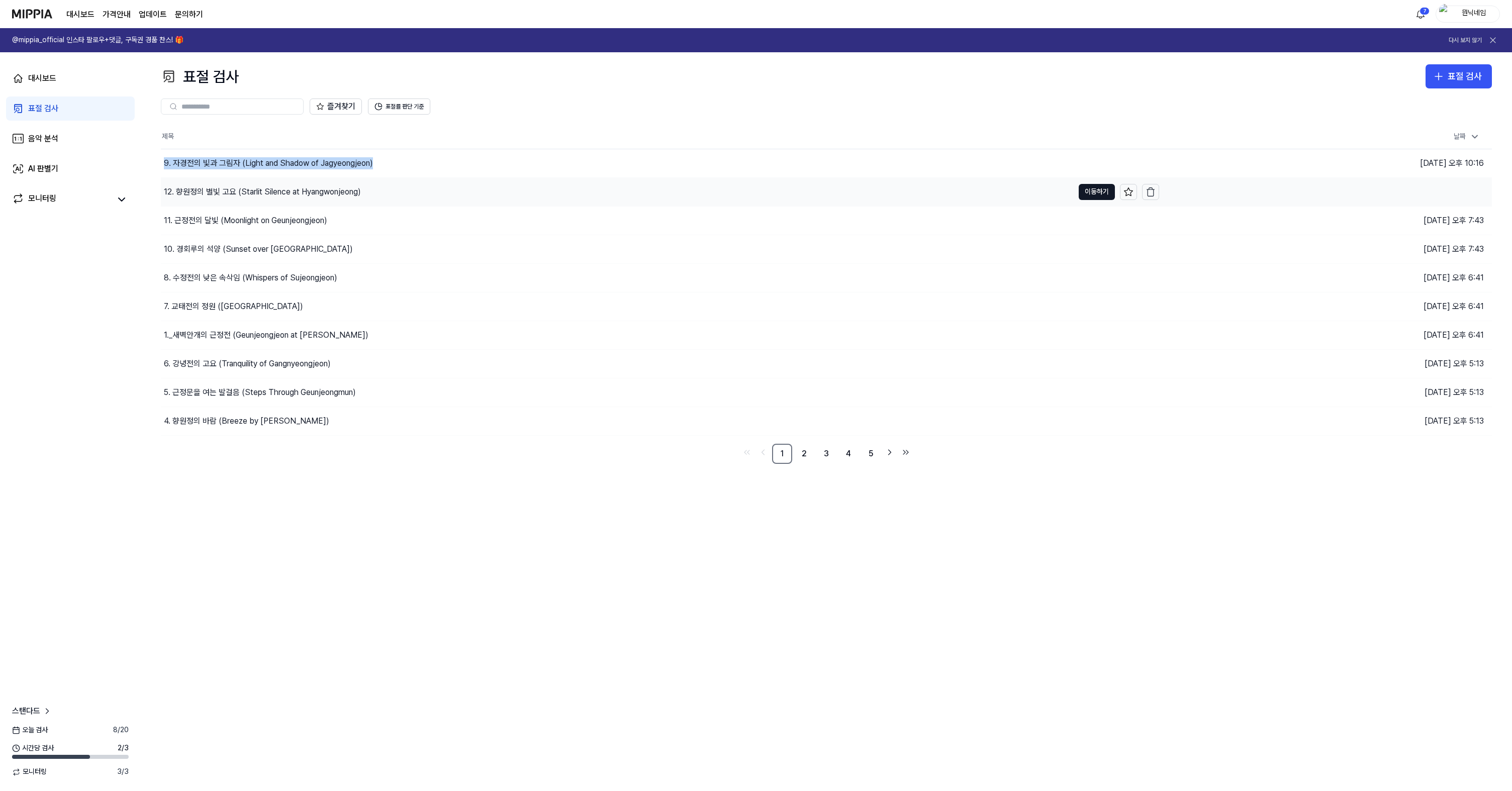
copy div "9. 자경전의 빛과 그림자 (Light and Shadow of Jagyeongjeon)"
click at [542, 162] on div "9. 자경전의 빛과 그림자 (Light and Shadow of Jagyeongjeon)" at bounding box center [617, 163] width 913 height 28
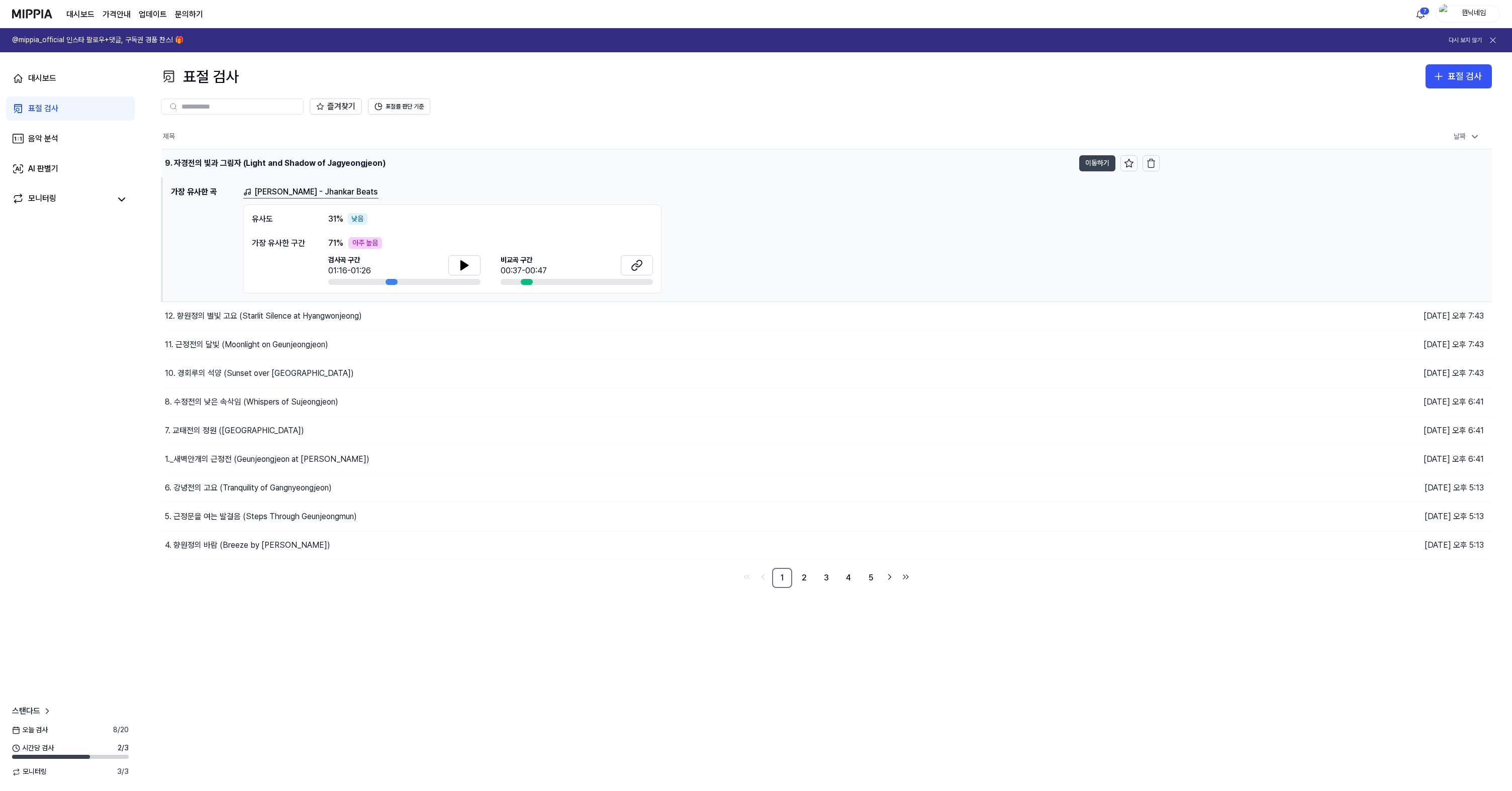
click at [965, 169] on button "이동하기" at bounding box center [1098, 164] width 37 height 16
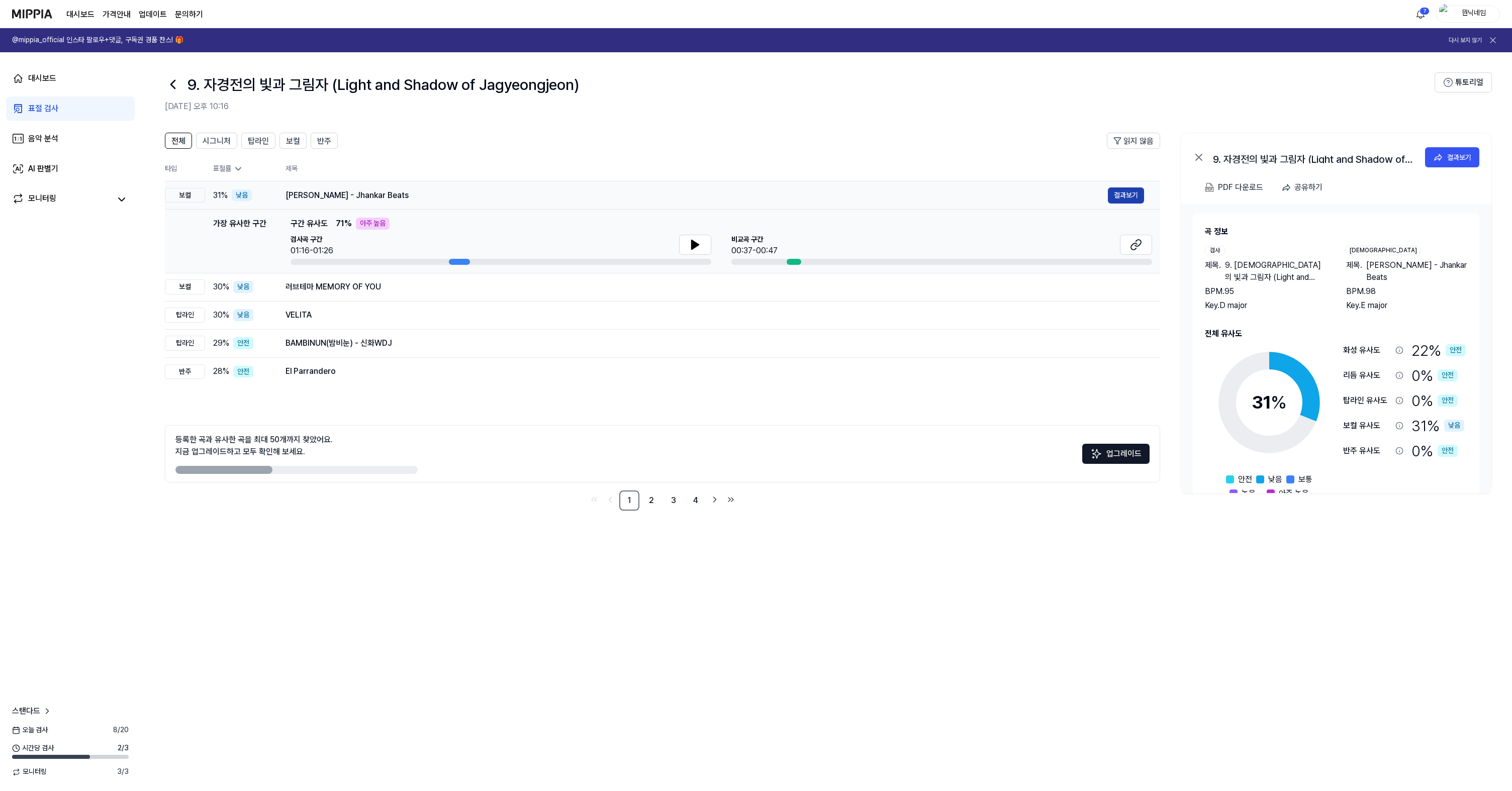
click at [965, 195] on button "결과보기" at bounding box center [1126, 196] width 37 height 16
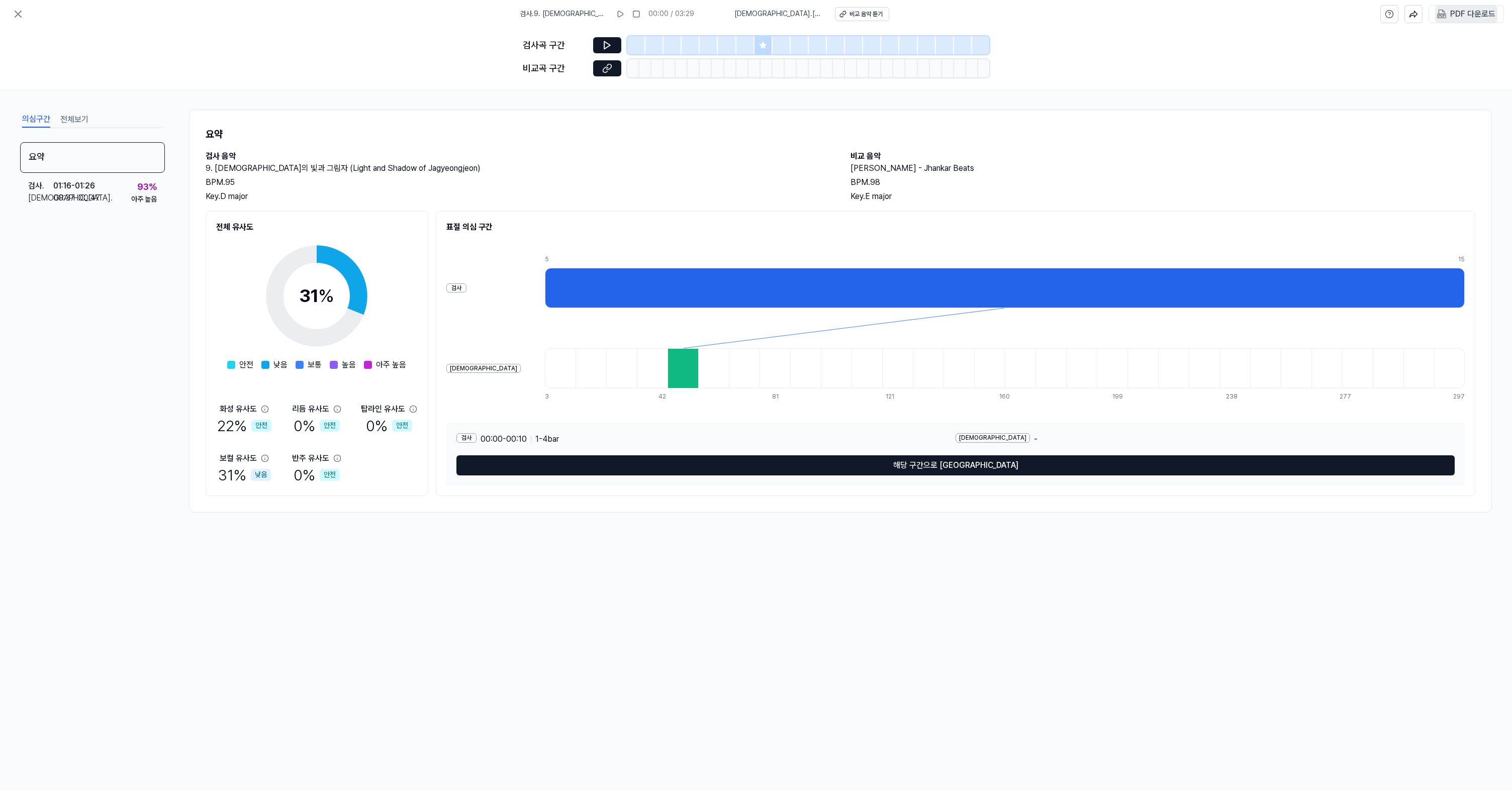
click at [965, 16] on div "PDF 다운로드" at bounding box center [1472, 14] width 45 height 13
